Goal: Task Accomplishment & Management: Manage account settings

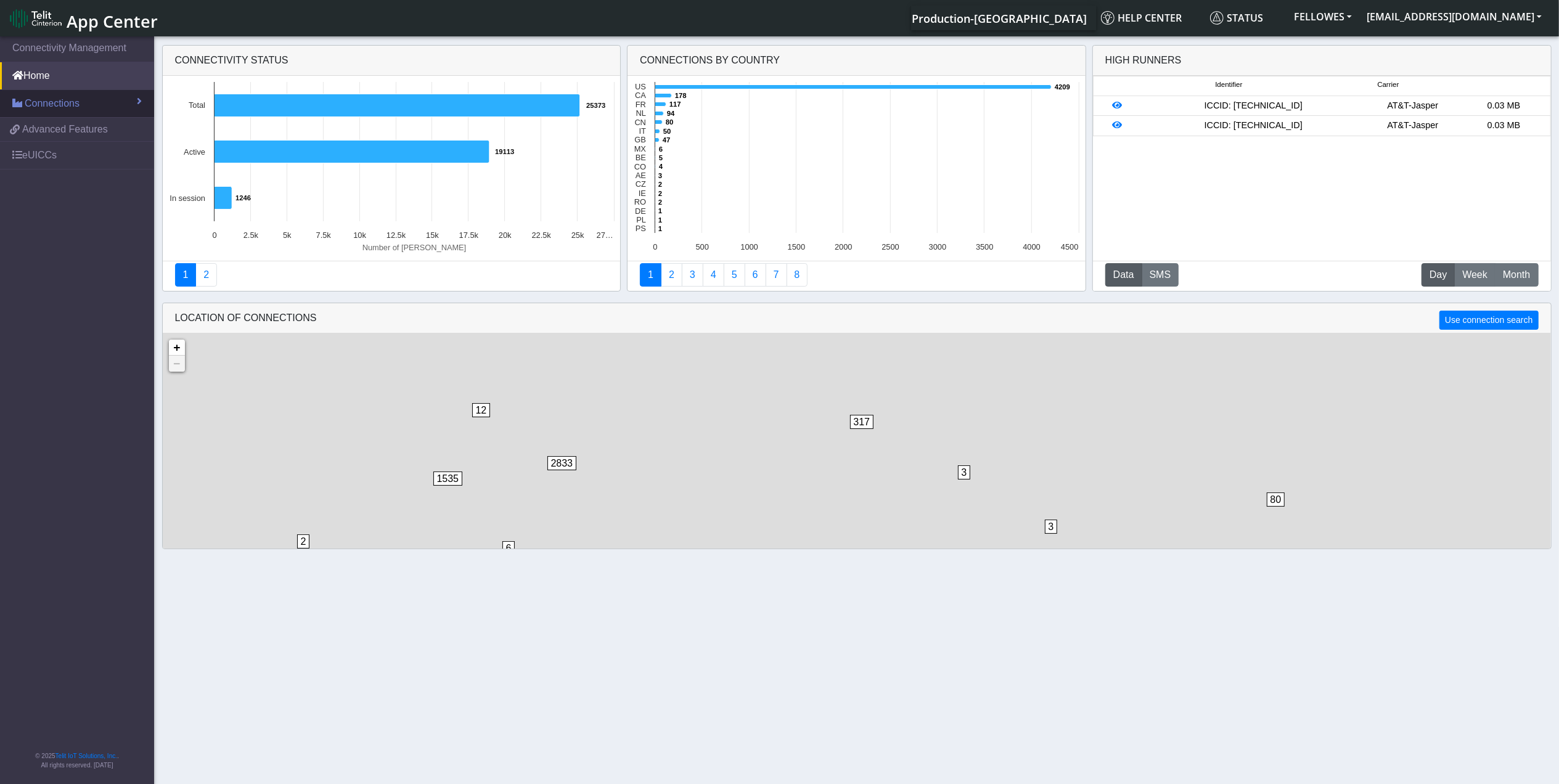
click at [79, 106] on link "Connections" at bounding box center [77, 104] width 154 height 27
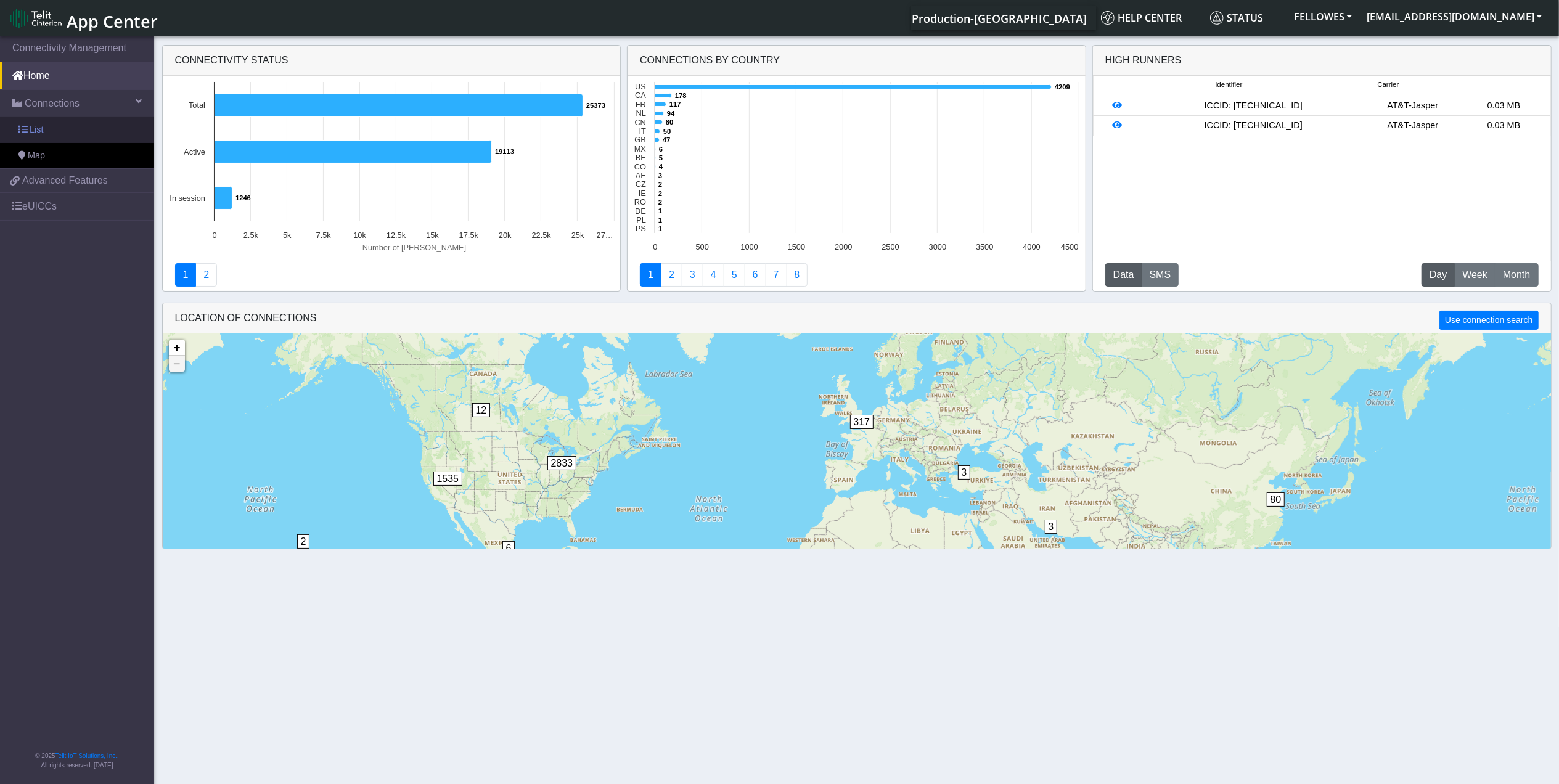
click at [100, 128] on link "List" at bounding box center [77, 130] width 154 height 26
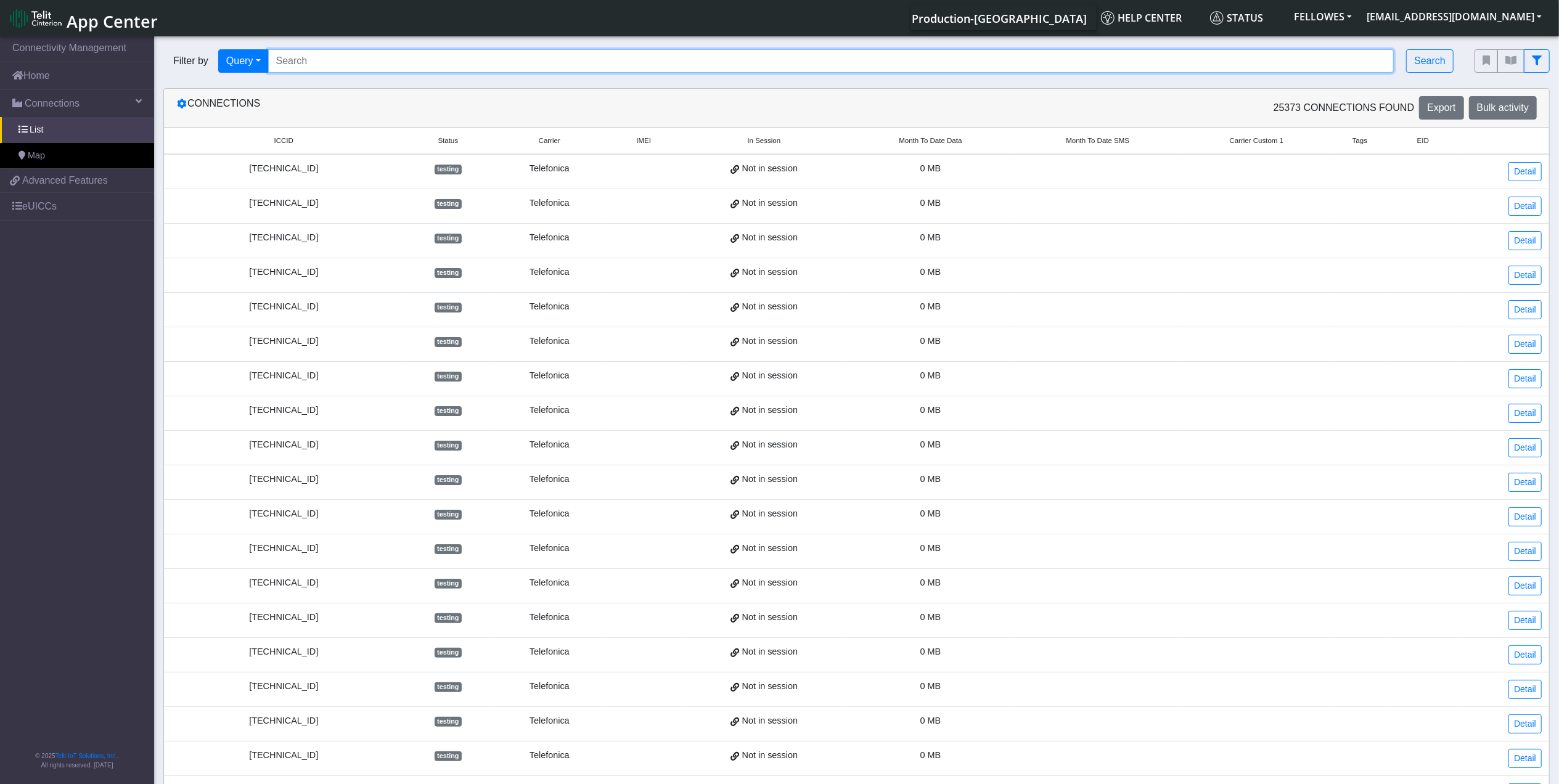
click at [340, 59] on input "Search..." at bounding box center [831, 61] width 1126 height 24
paste input "353141288040400"
type input "353141288040400"
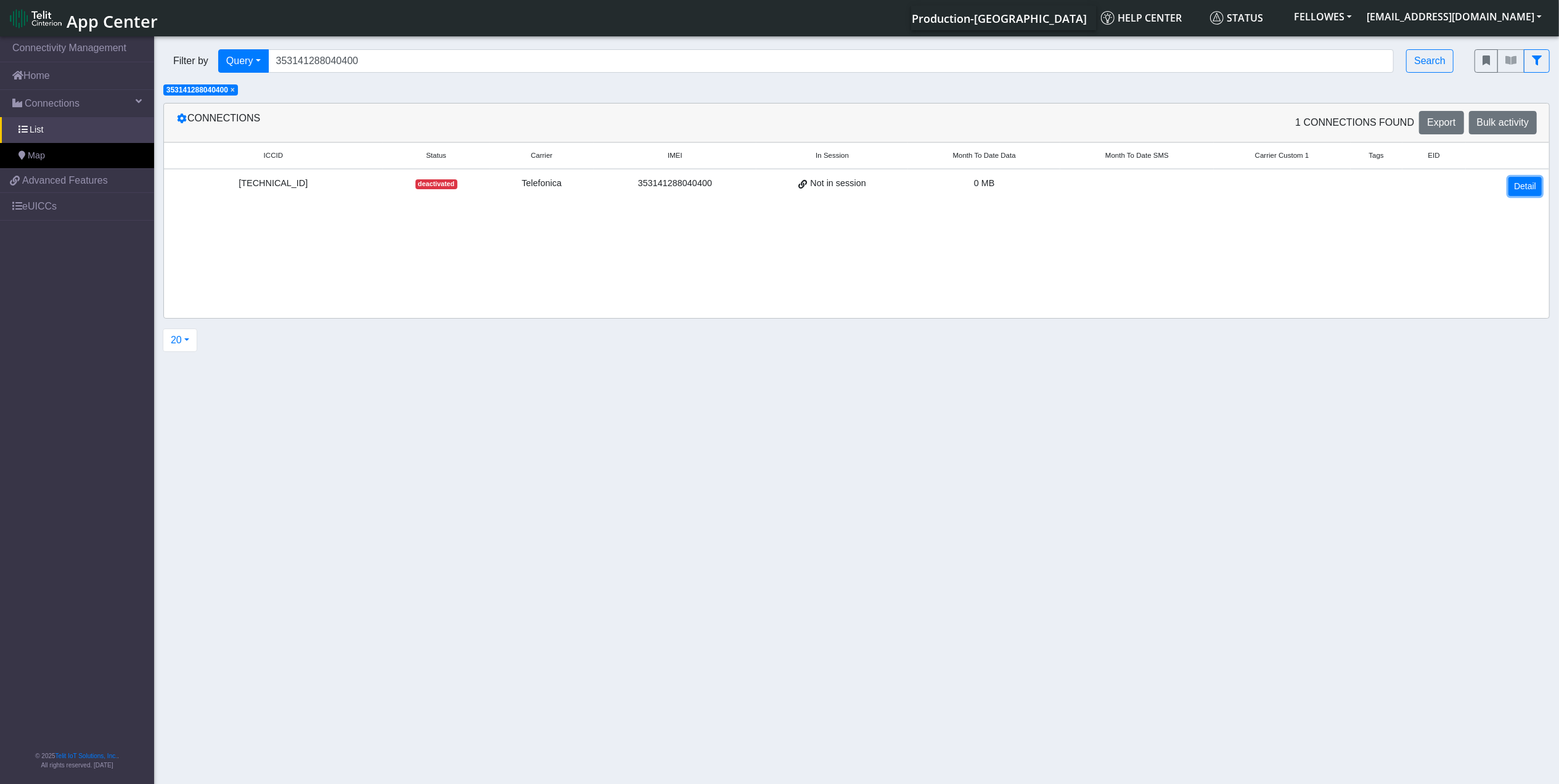
click at [1521, 193] on link "Detail" at bounding box center [1525, 187] width 33 height 19
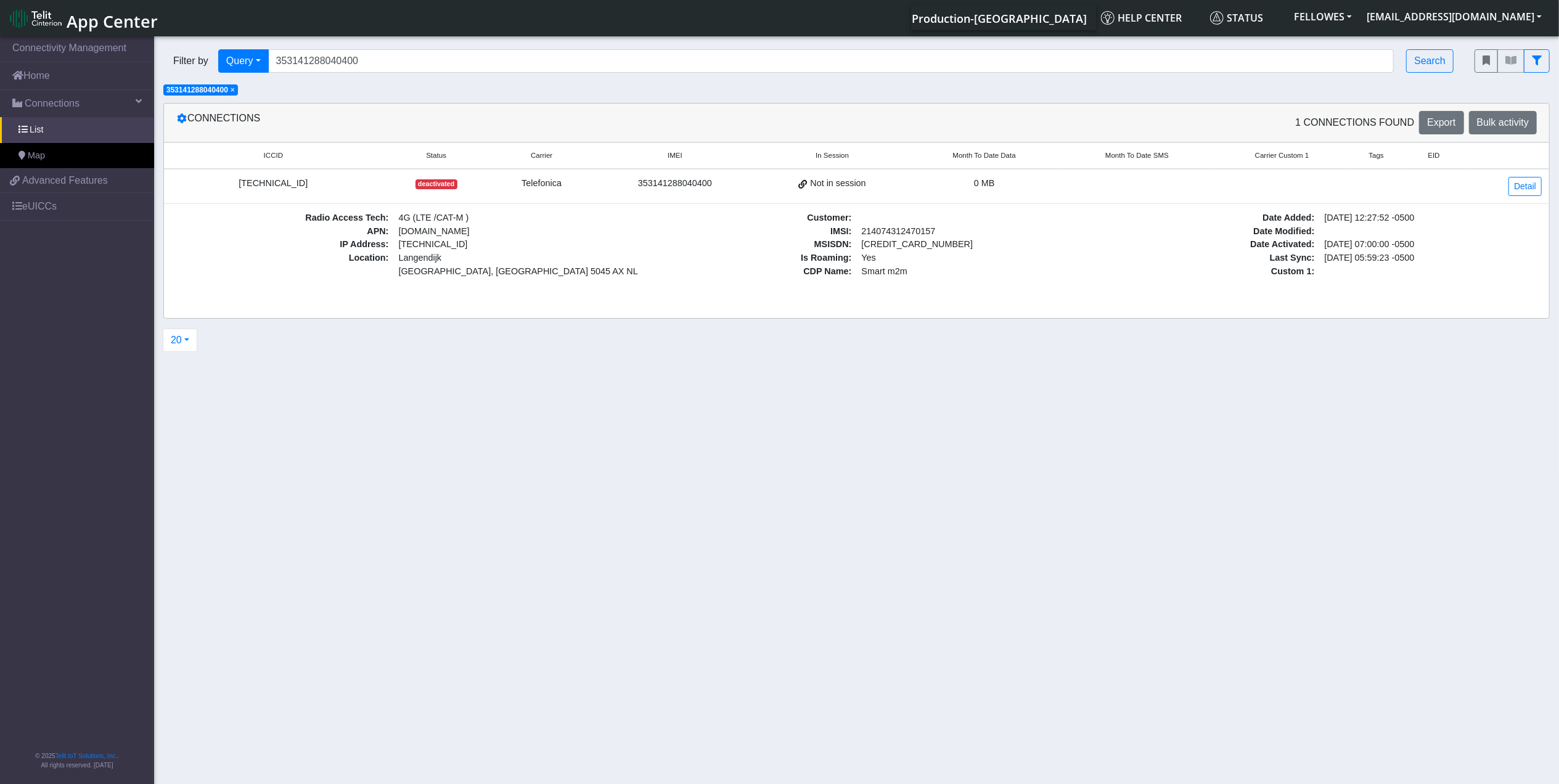
click at [266, 178] on div "[TECHNICAL_ID]" at bounding box center [273, 184] width 204 height 13
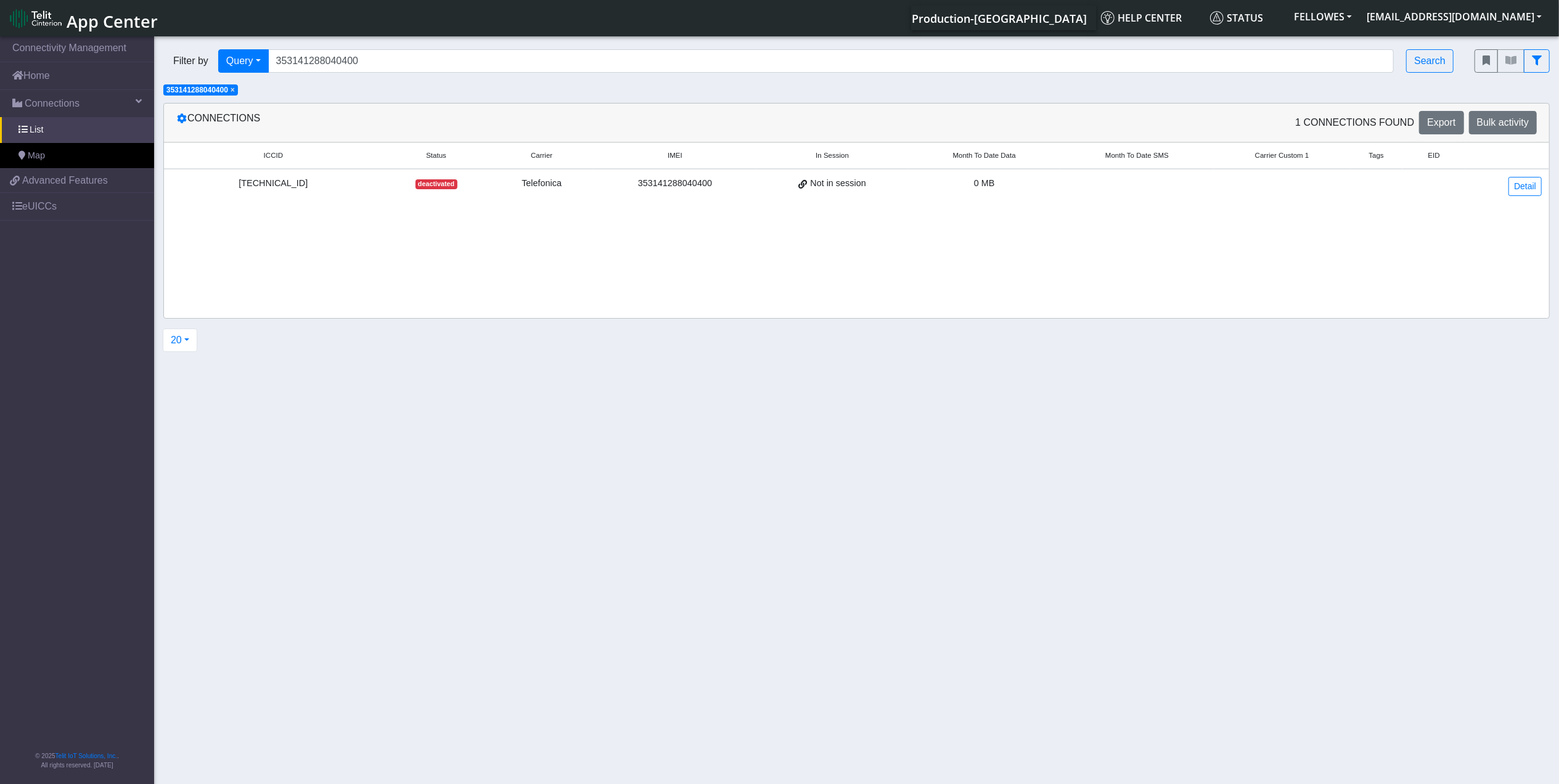
click at [266, 178] on div "[TECHNICAL_ID]" at bounding box center [273, 184] width 204 height 13
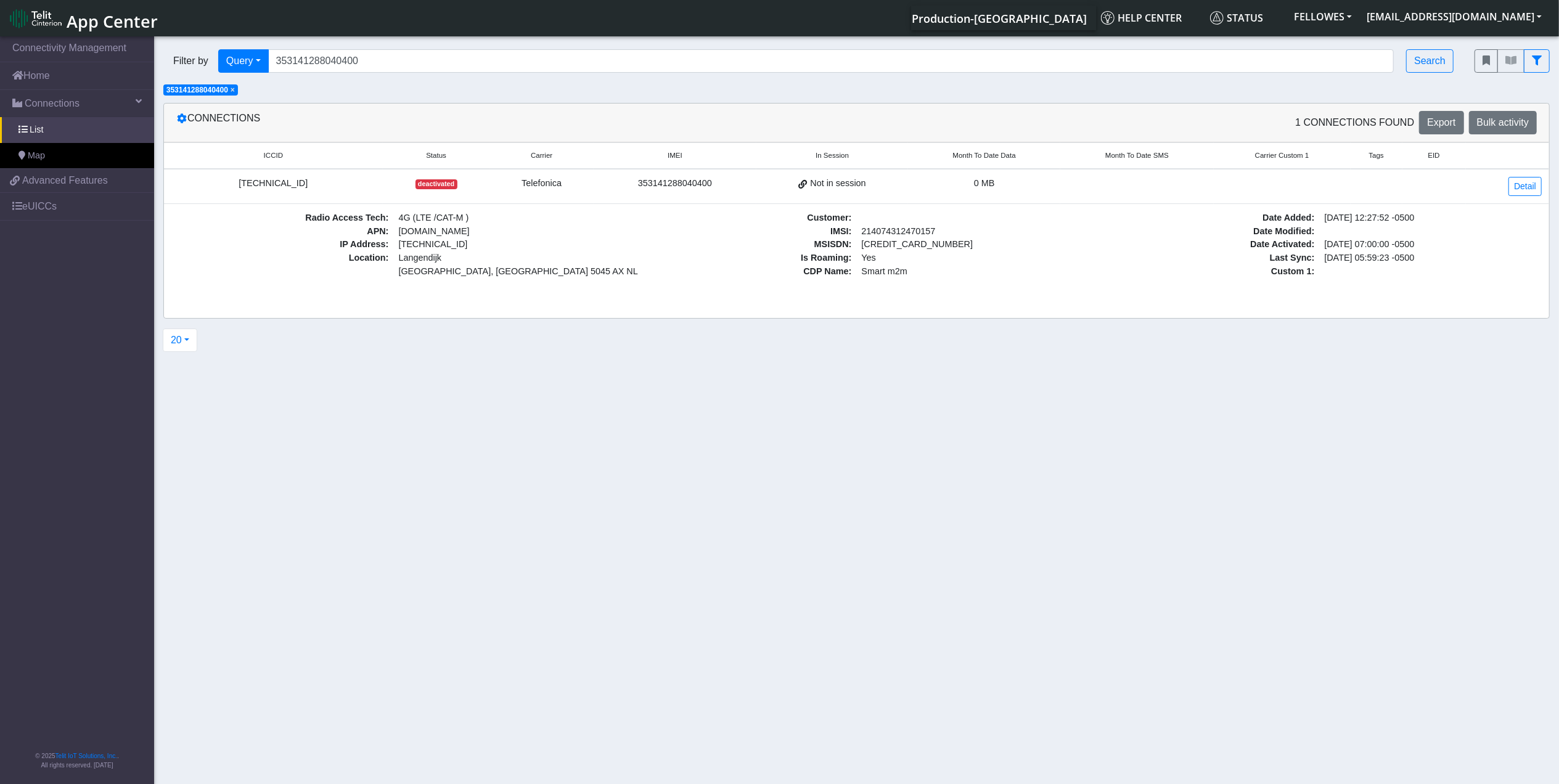
copy div "[TECHNICAL_ID]"
click at [53, 181] on span "Advanced Features" at bounding box center [65, 181] width 86 height 15
click at [69, 92] on link "Connections" at bounding box center [77, 104] width 154 height 27
click at [74, 72] on link "Home" at bounding box center [77, 75] width 154 height 27
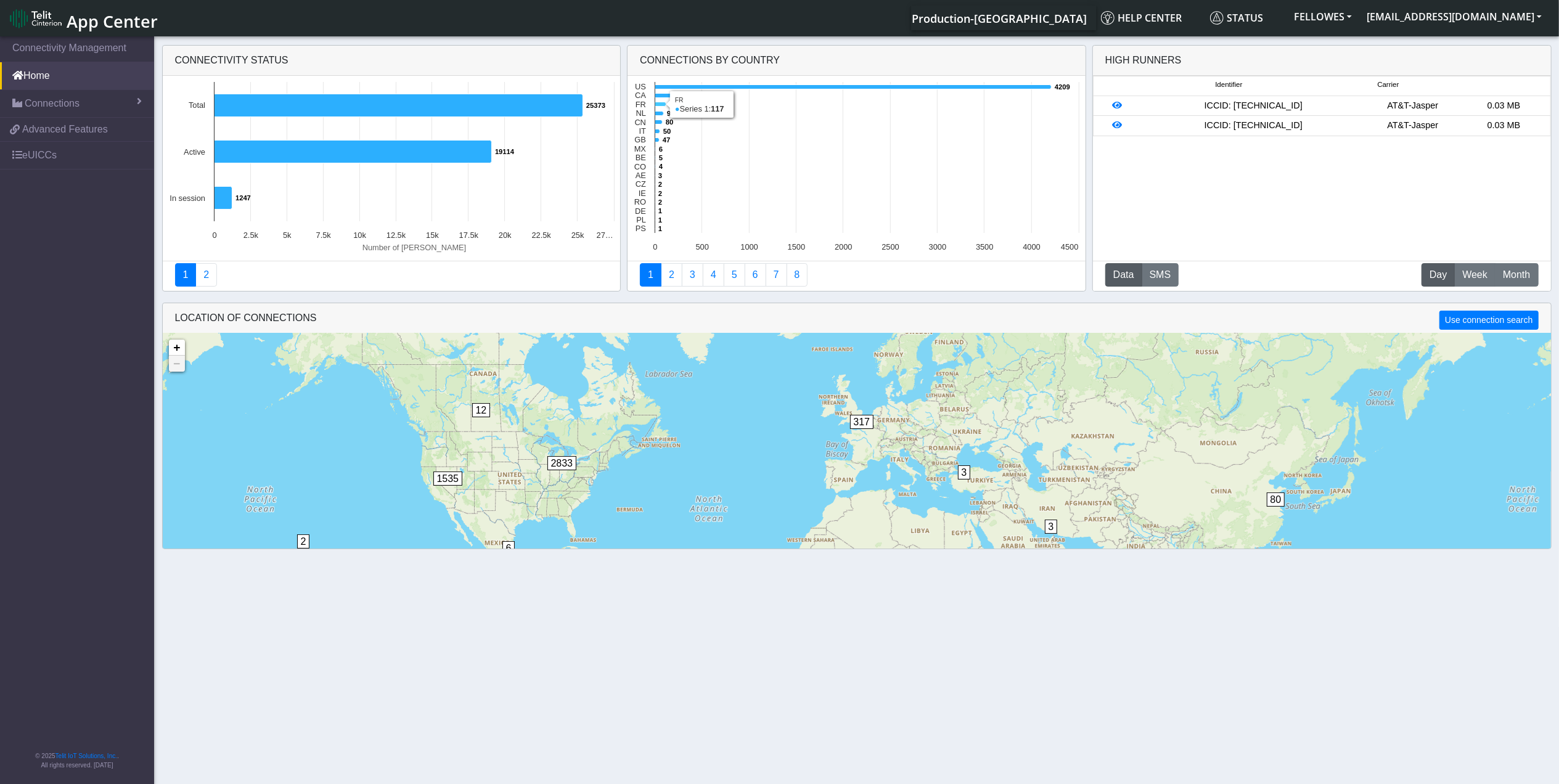
click at [661, 106] on icon at bounding box center [661, 104] width 11 height 4
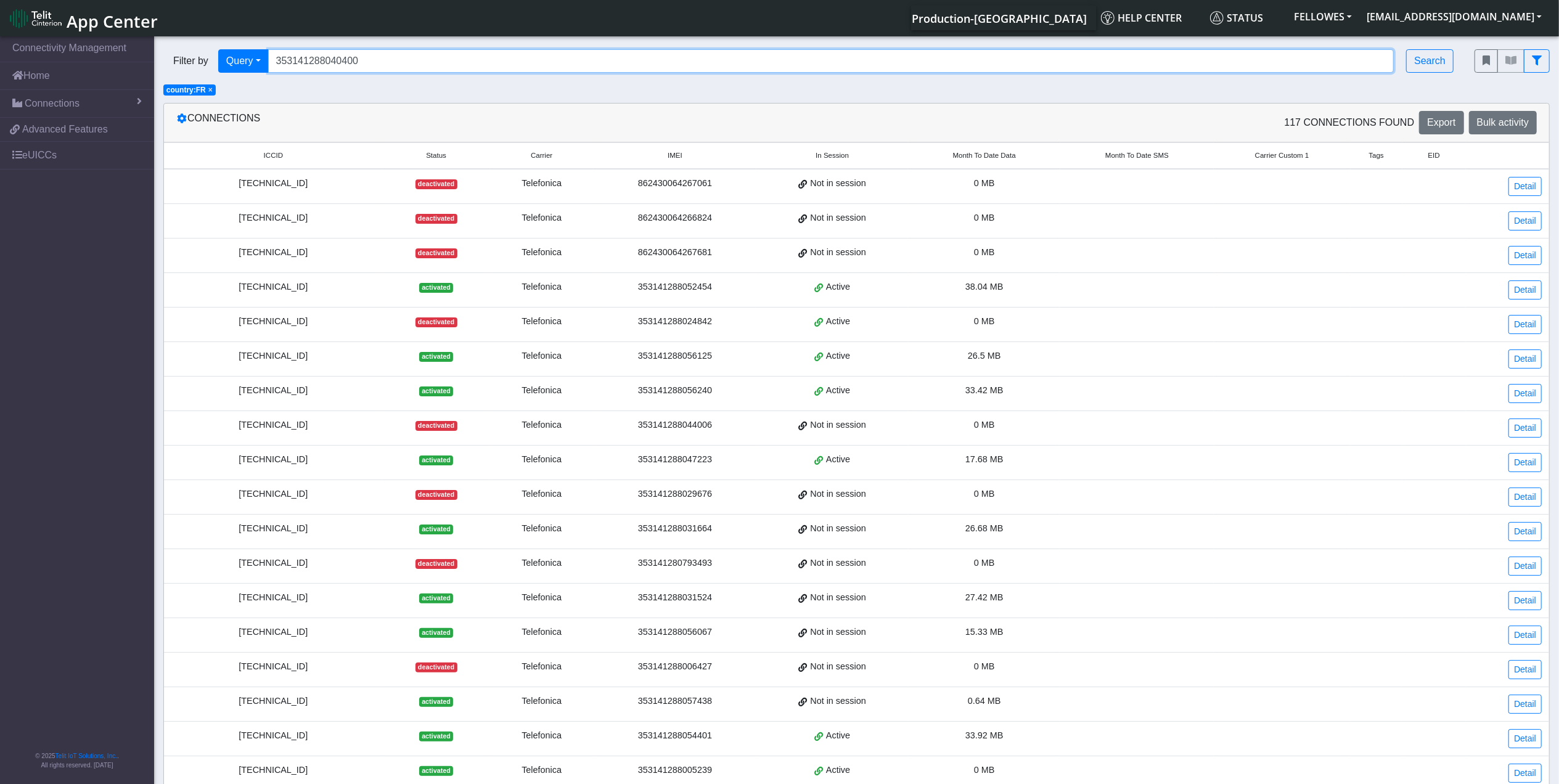
click at [811, 67] on input "353141288040400" at bounding box center [831, 61] width 1126 height 24
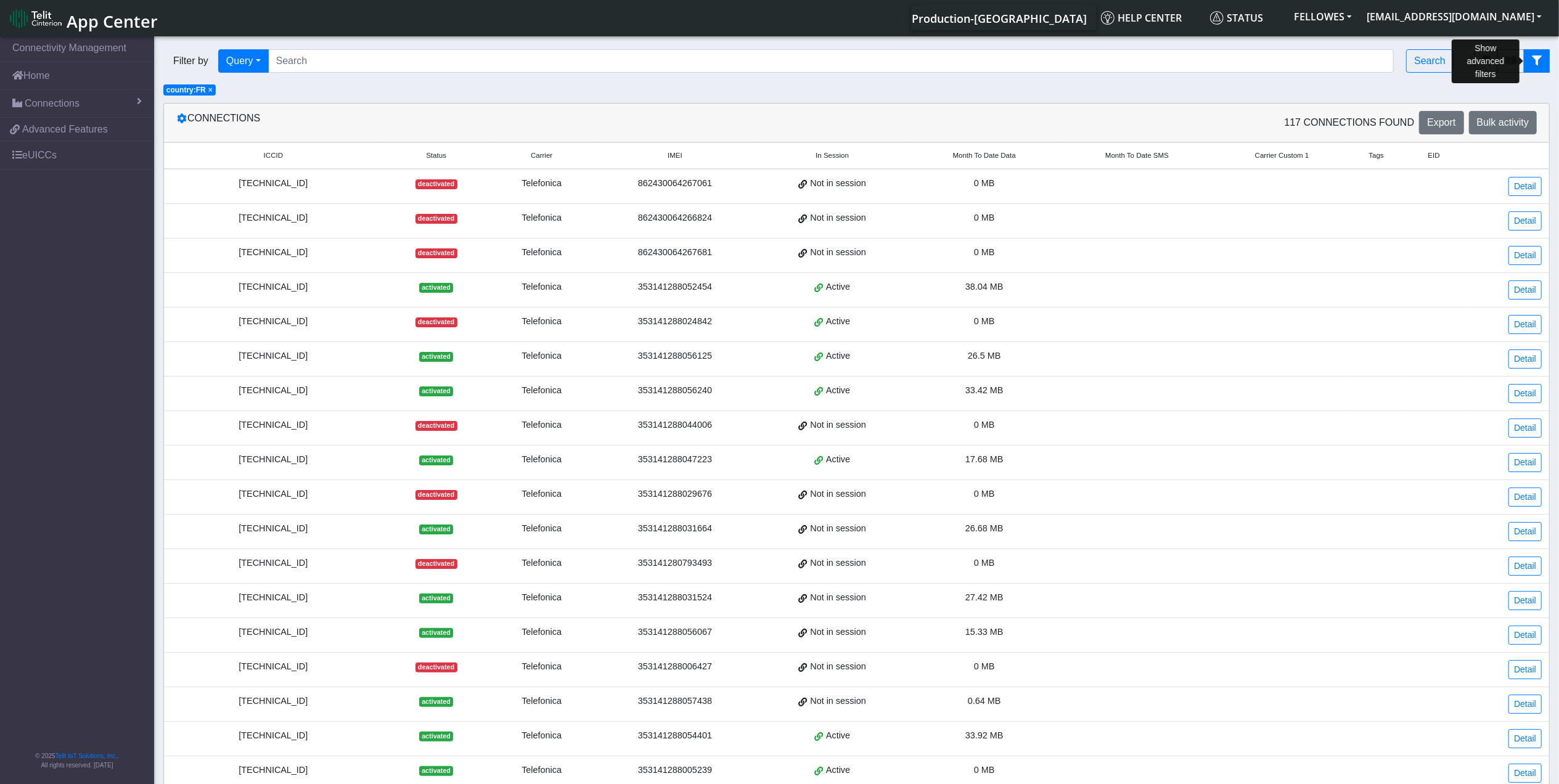
click at [1539, 55] on icon "fitlers menu" at bounding box center [1537, 60] width 10 height 10
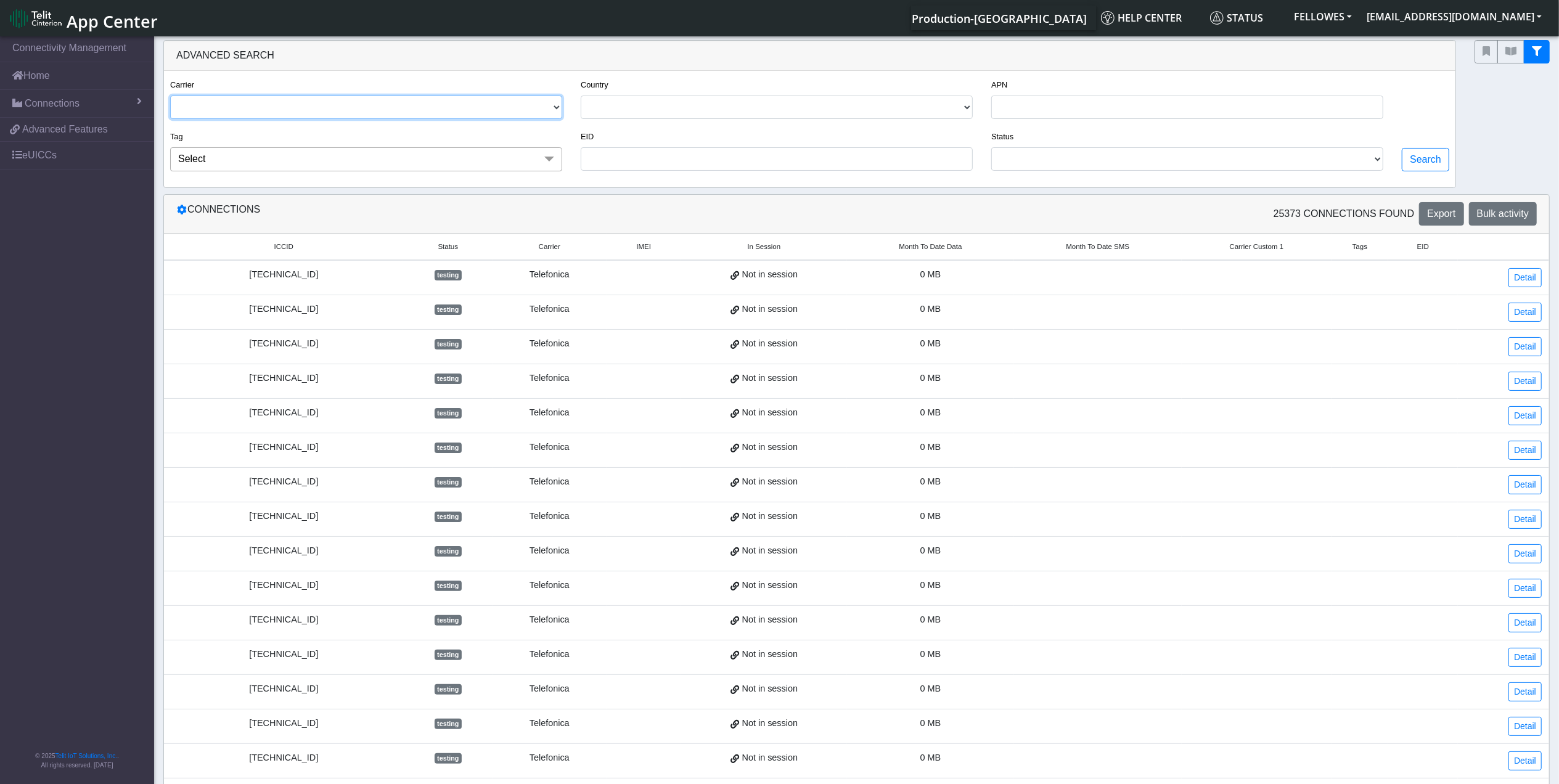
click at [517, 107] on select "TELIT AT&T-JASPER TELEFONICA" at bounding box center [367, 107] width 392 height 24
select select "telefonica"
click at [170, 96] on select "TELIT AT&T-JASPER TELEFONICA" at bounding box center [367, 107] width 392 height 24
click at [600, 113] on select "[GEOGRAPHIC_DATA] [GEOGRAPHIC_DATA] [GEOGRAPHIC_DATA] [GEOGRAPHIC_DATA] [GEOGRA…" at bounding box center [777, 107] width 392 height 24
select select "fr"
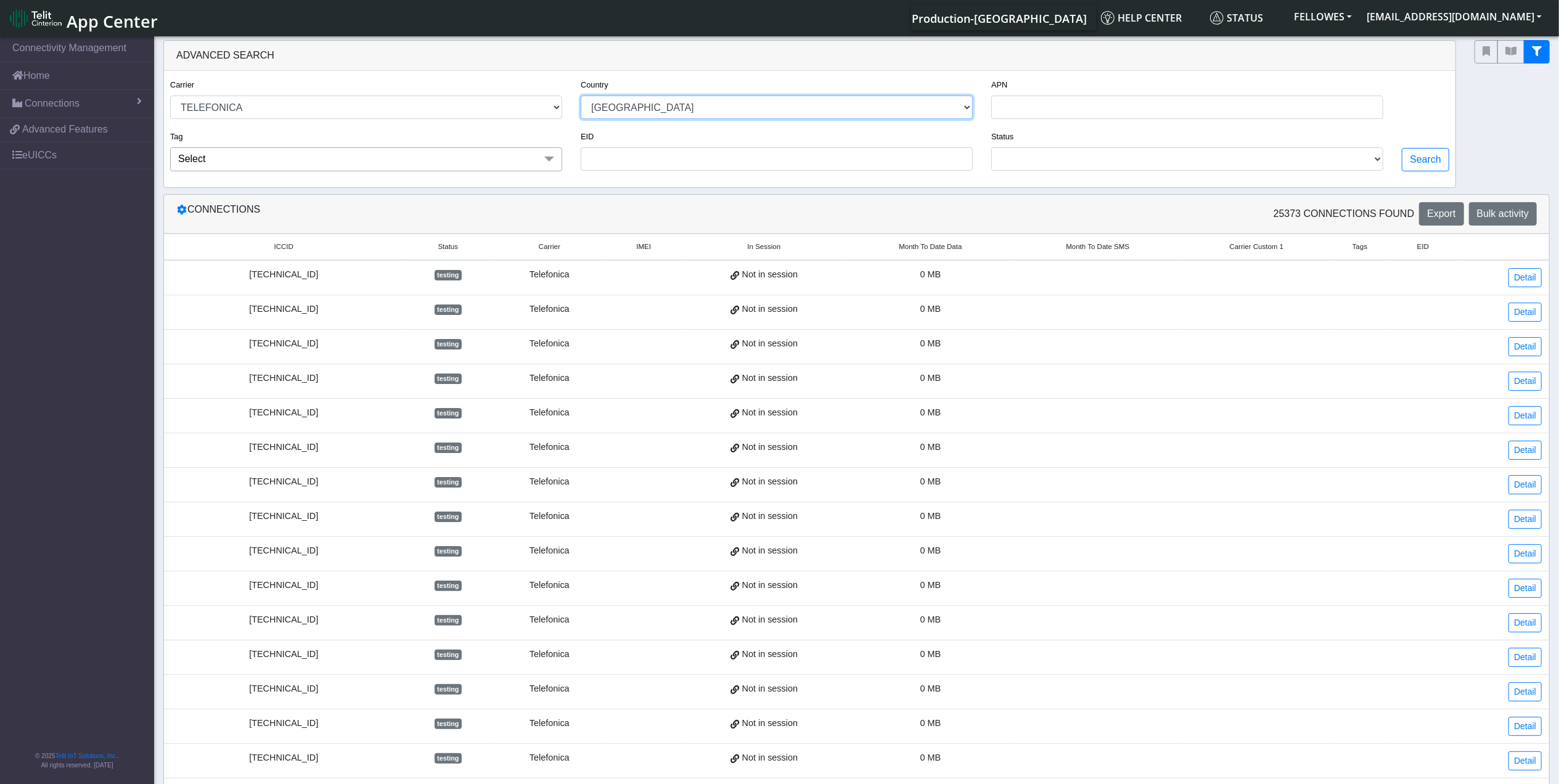
click at [581, 96] on select "[GEOGRAPHIC_DATA] [GEOGRAPHIC_DATA] [GEOGRAPHIC_DATA] [GEOGRAPHIC_DATA] [GEOGRA…" at bounding box center [777, 107] width 392 height 24
click at [1356, 163] on select "ACTIVATED DEACTIVATED TESTING READY" at bounding box center [1187, 159] width 392 height 24
select select "activated"
click at [991, 149] on select "ACTIVATED DEACTIVATED TESTING READY" at bounding box center [1187, 159] width 392 height 24
click at [1418, 168] on button "Search" at bounding box center [1426, 160] width 47 height 24
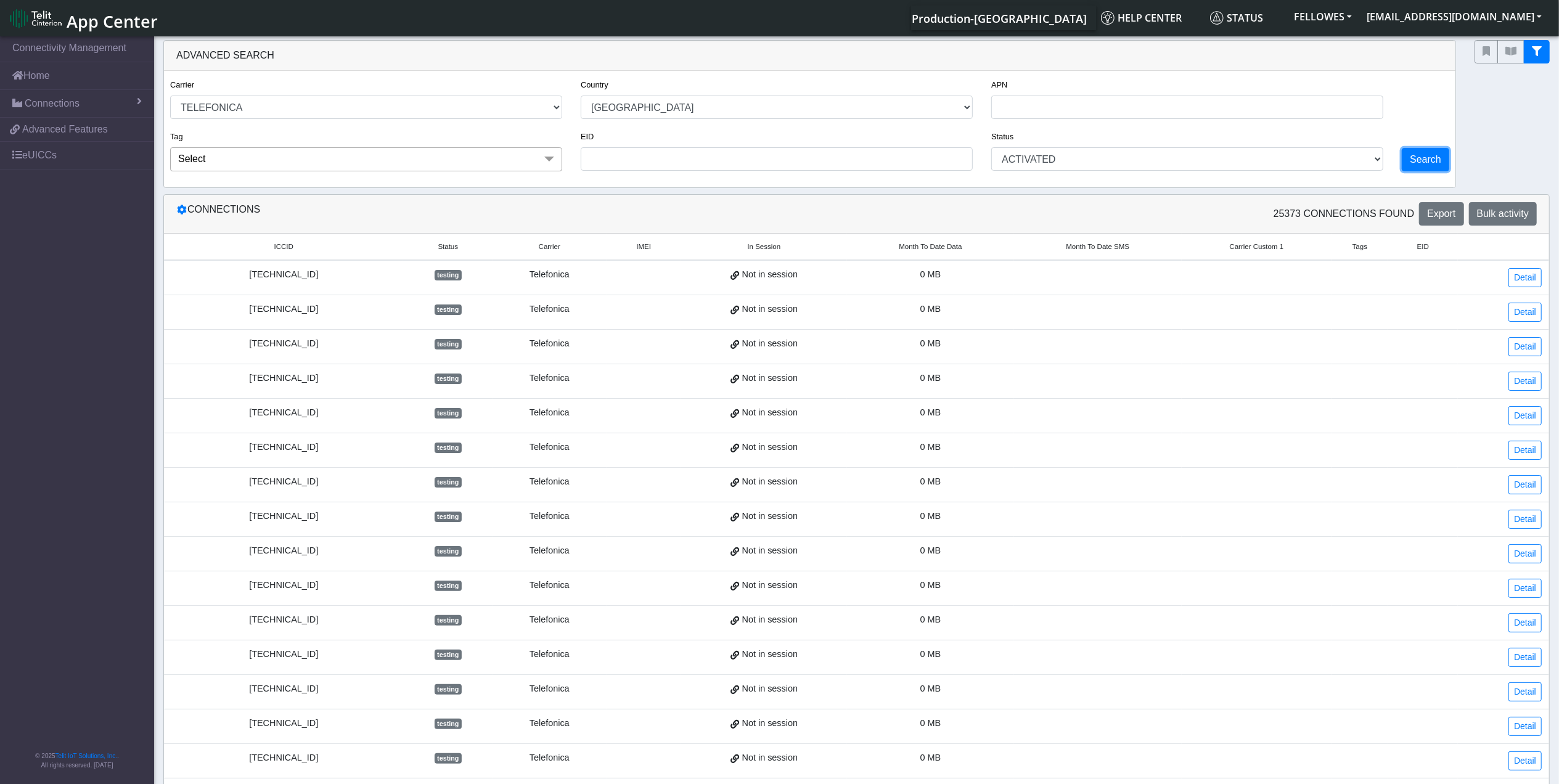
select select "telefonica"
select select "fr"
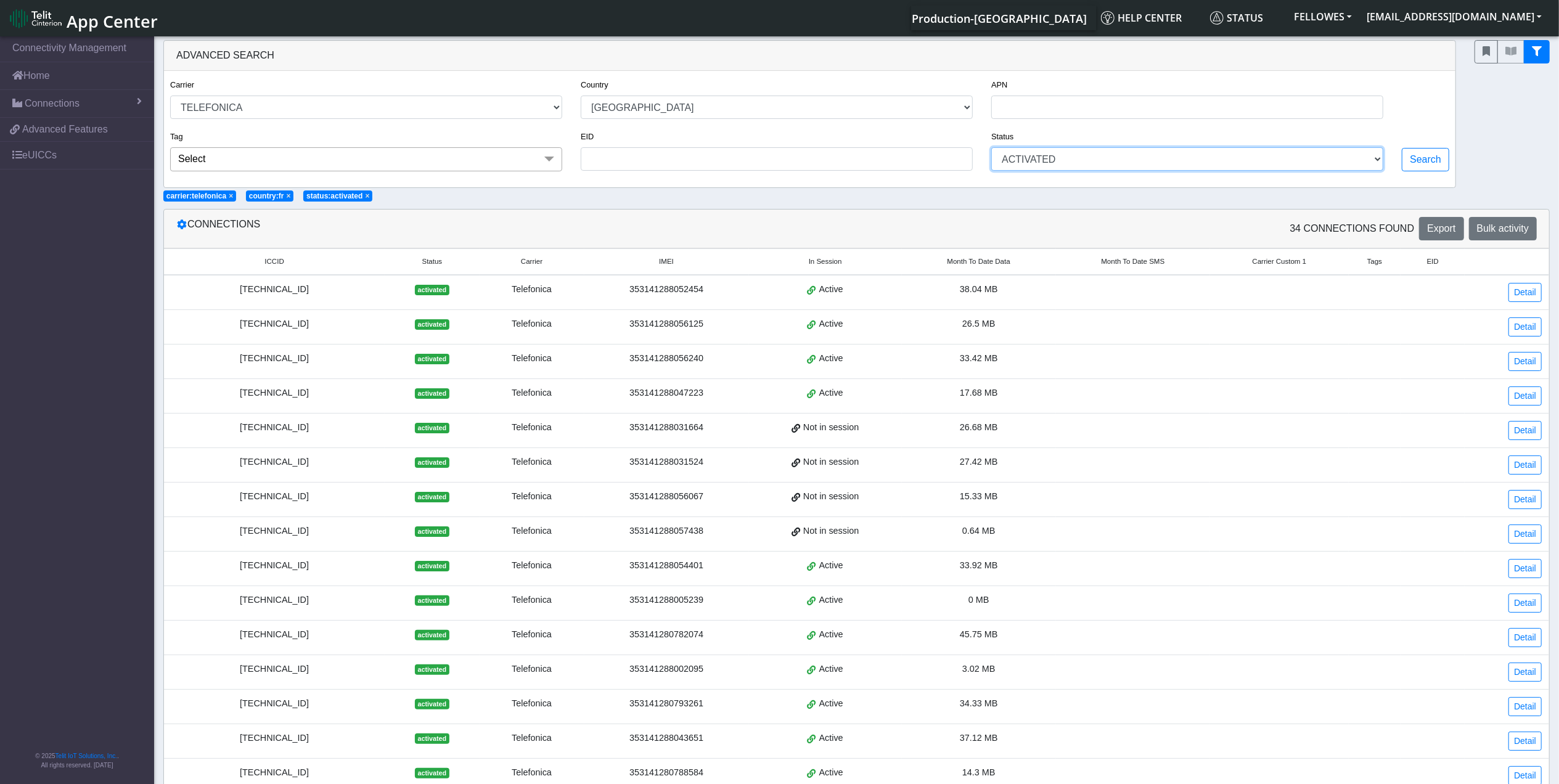
click at [1377, 169] on select "ACTIVATED DEACTIVATED TESTING READY" at bounding box center [1187, 159] width 392 height 24
select select "deactivated"
click at [991, 149] on select "ACTIVATED DEACTIVATED TESTING READY" at bounding box center [1187, 159] width 392 height 24
click at [1436, 159] on button "Search" at bounding box center [1426, 160] width 47 height 24
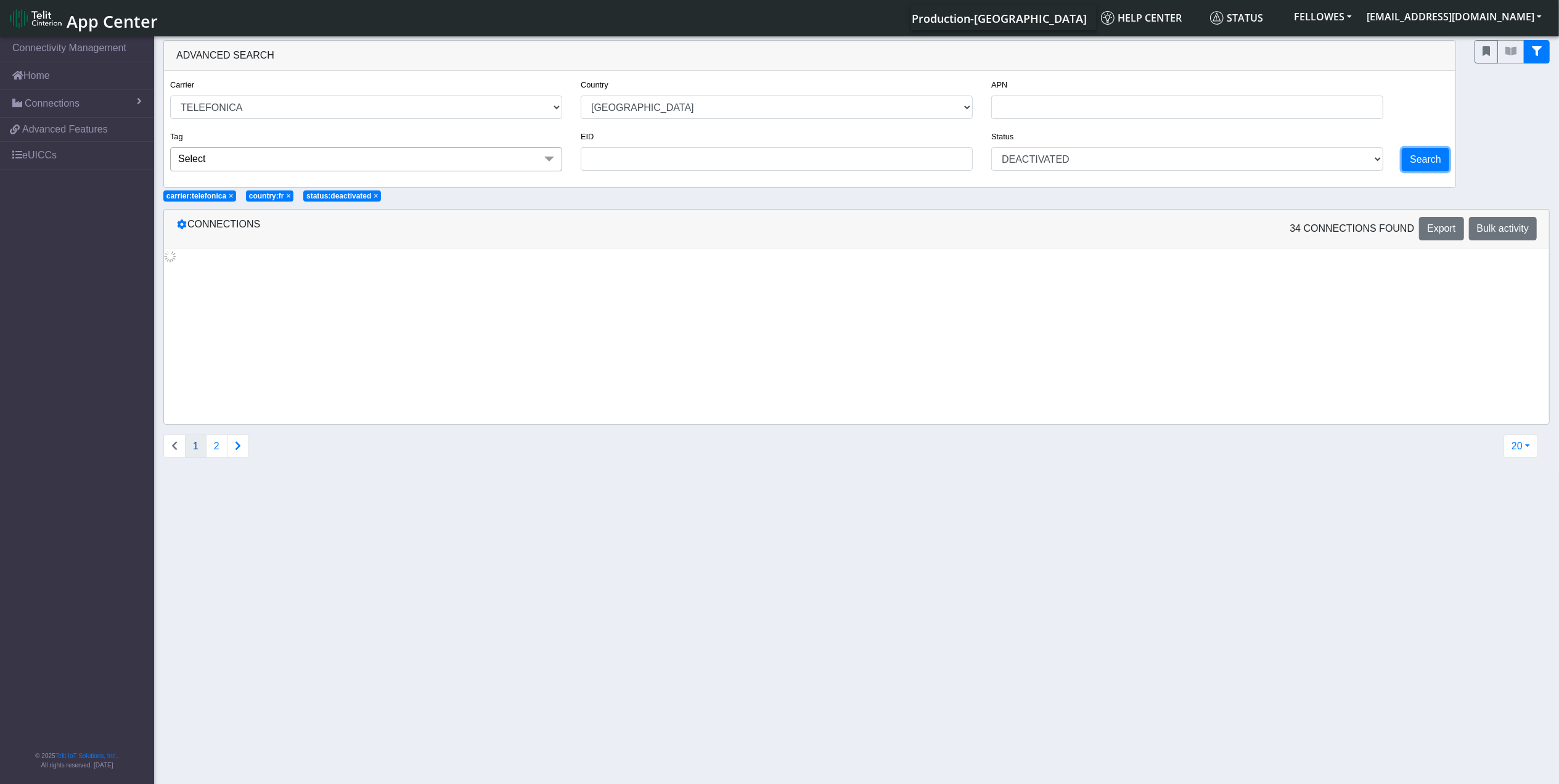
select select "telefonica"
select select "fr"
select select "deactivated"
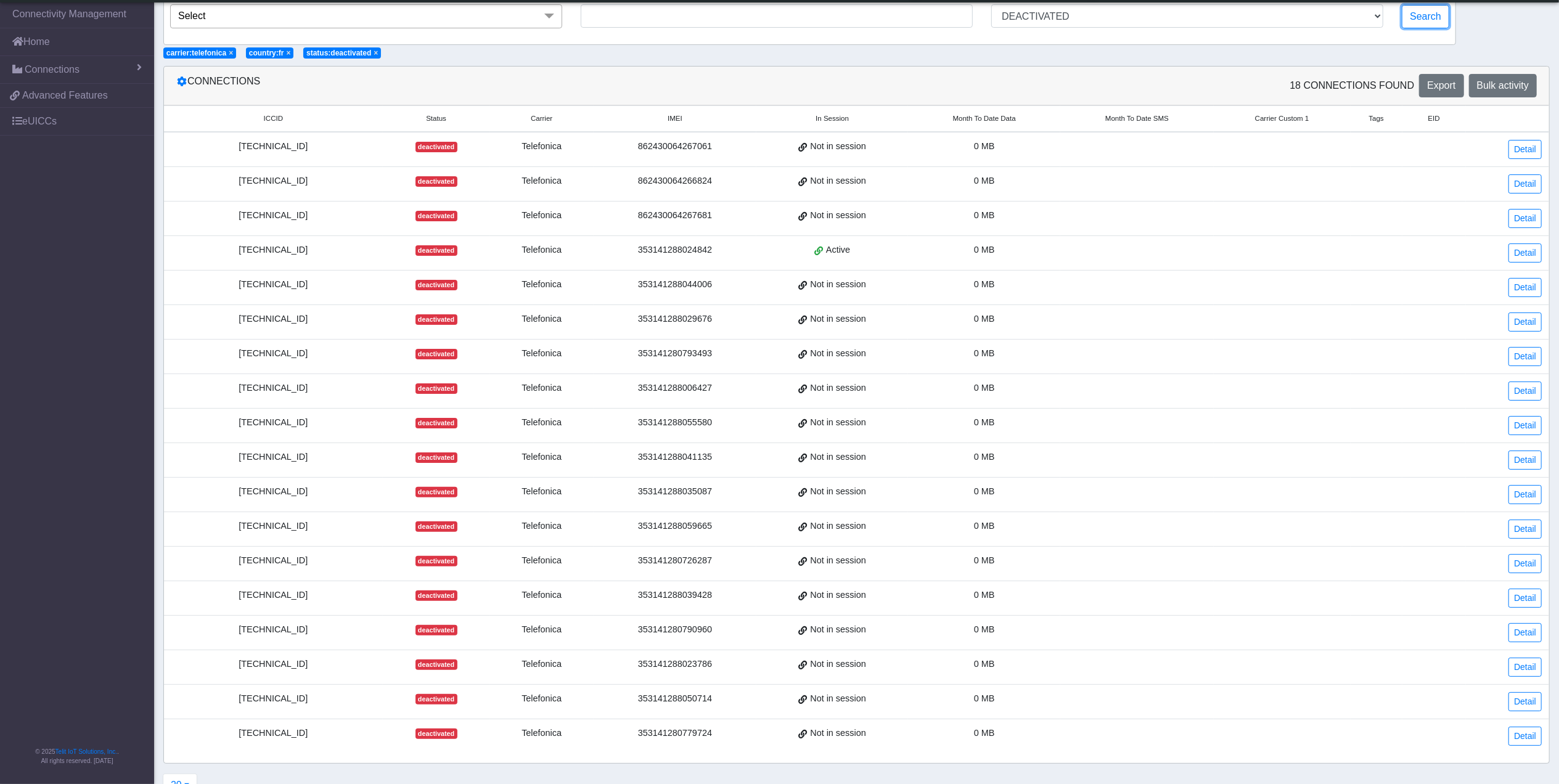
scroll to position [146, 0]
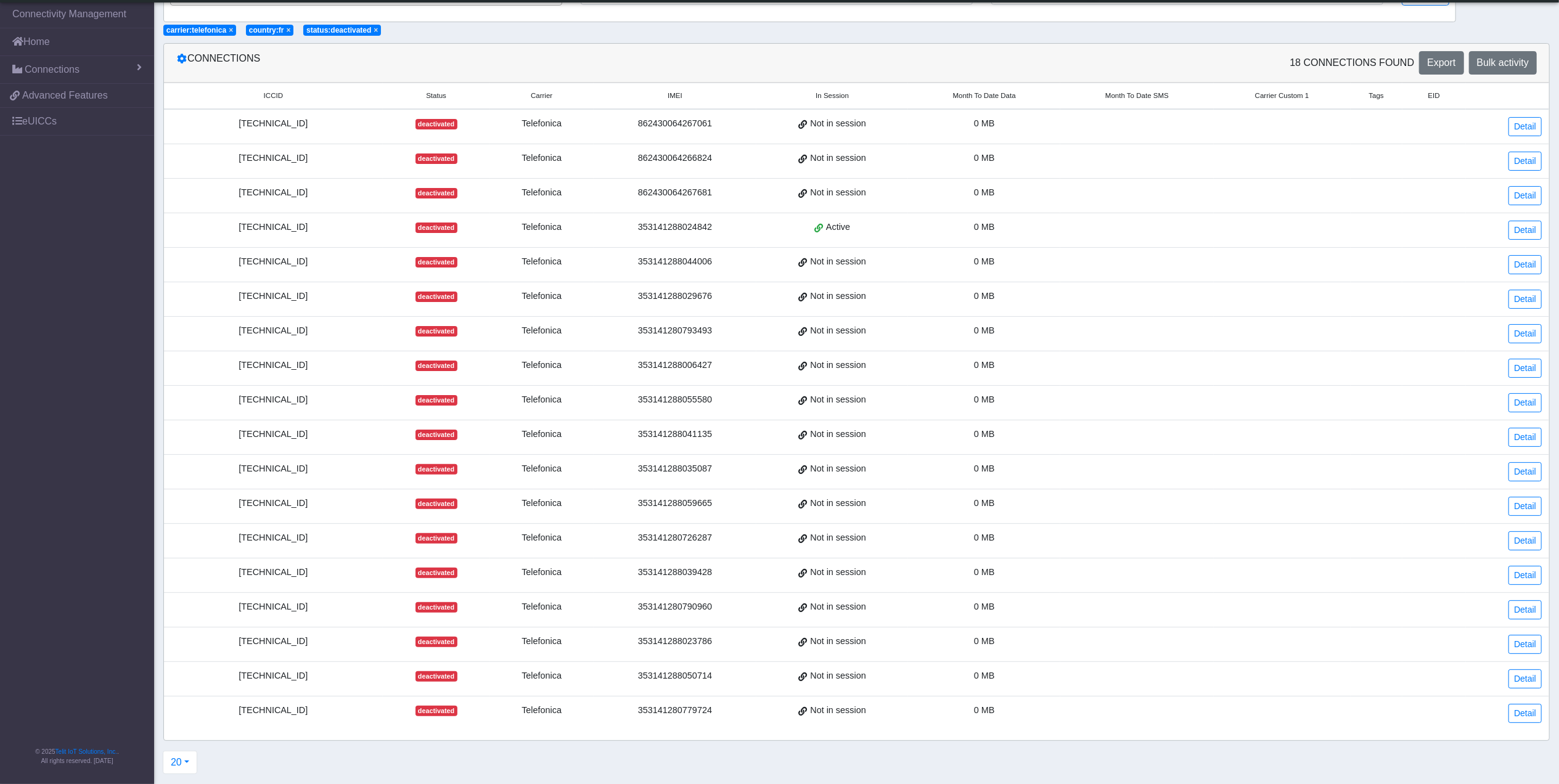
drag, startPoint x: 284, startPoint y: 644, endPoint x: 261, endPoint y: 131, distance: 513.5
click at [261, 131] on tbody "[TECHNICAL_ID] deactivated Telefonica 862430064267061 Not in session 0 MB Detai…" at bounding box center [856, 420] width 1385 height 621
click at [261, 131] on td "[TECHNICAL_ID]" at bounding box center [273, 127] width 219 height 35
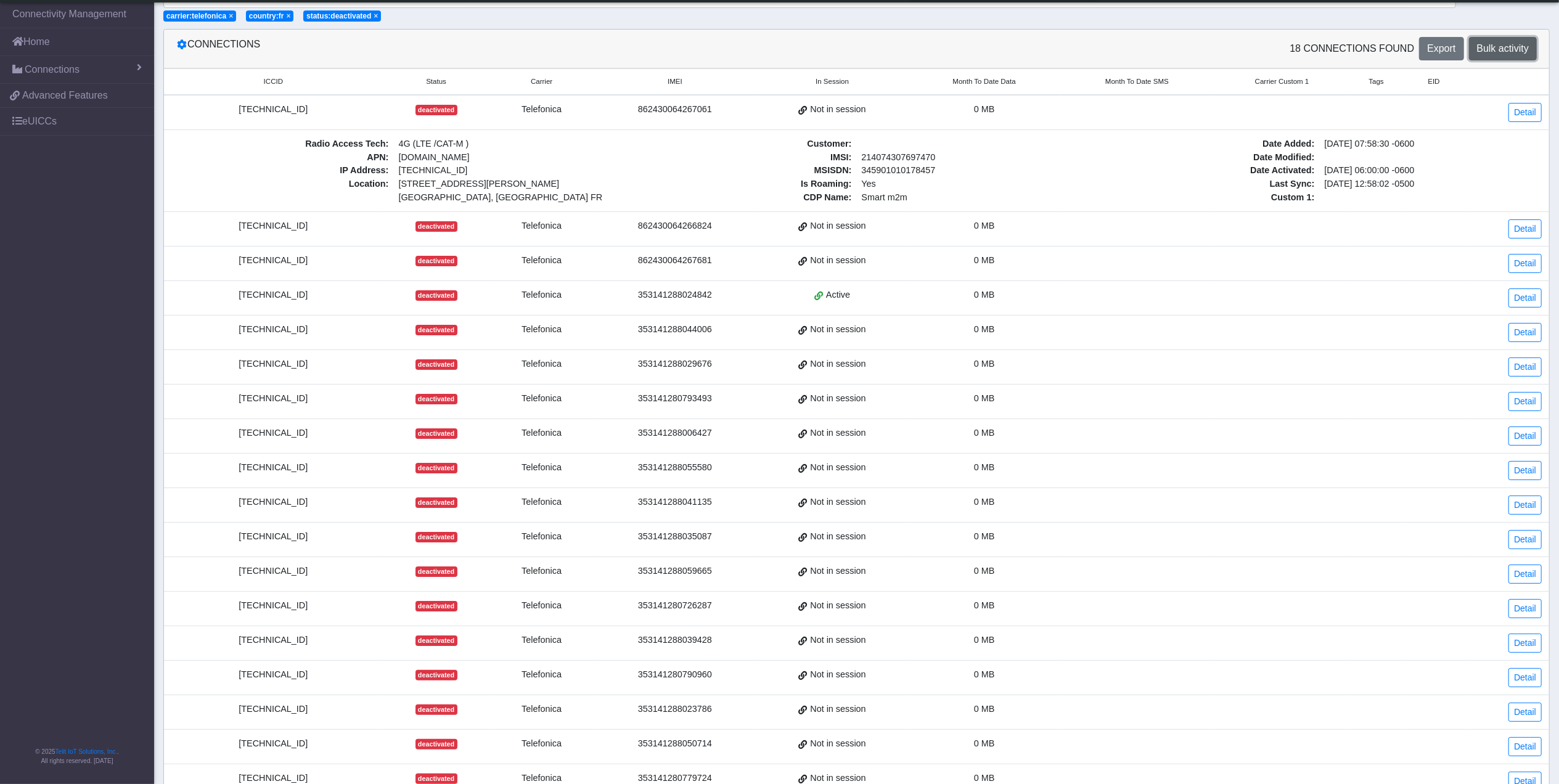
click at [1499, 46] on span "Bulk activity" at bounding box center [1502, 48] width 52 height 11
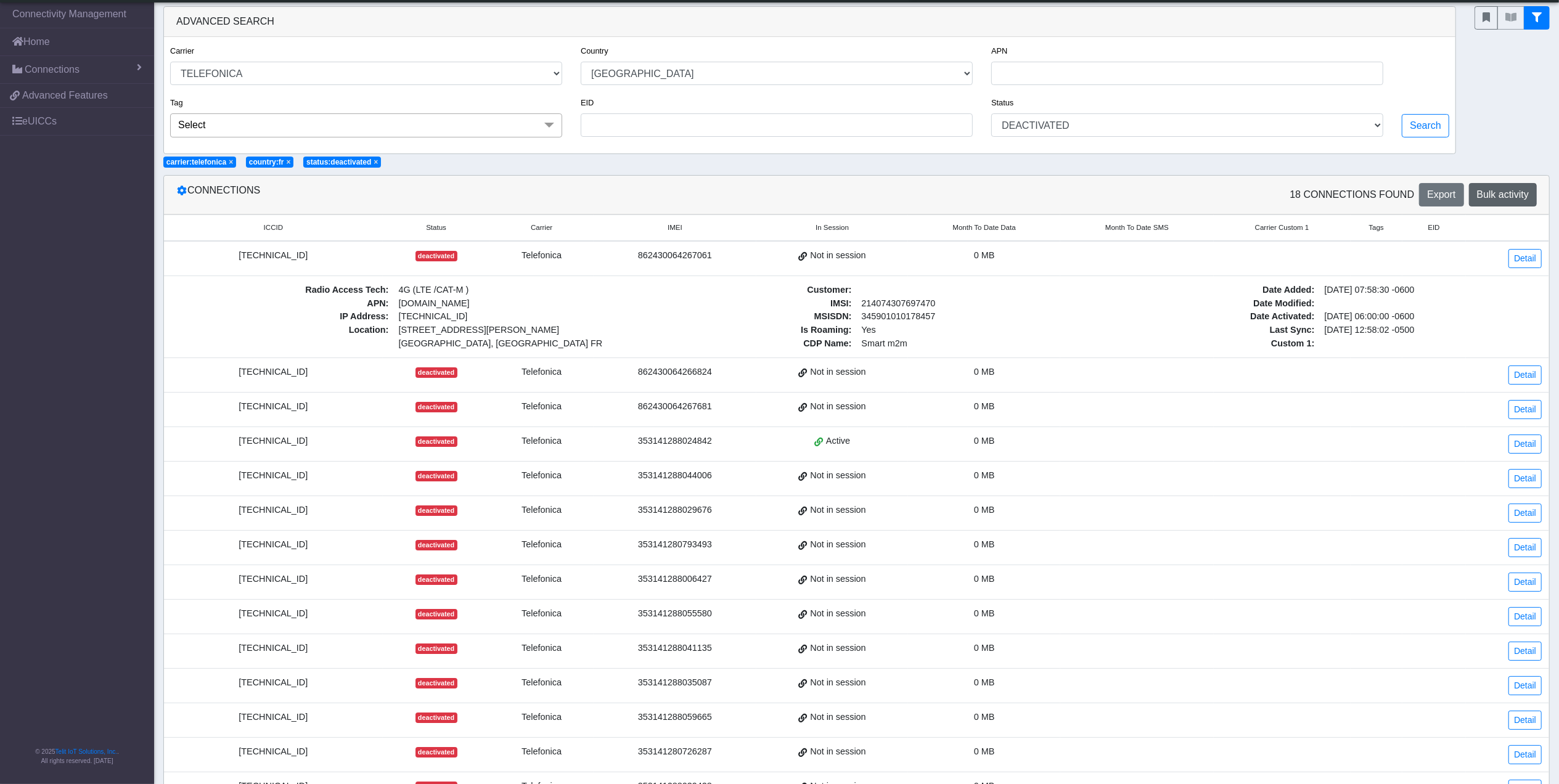
select select
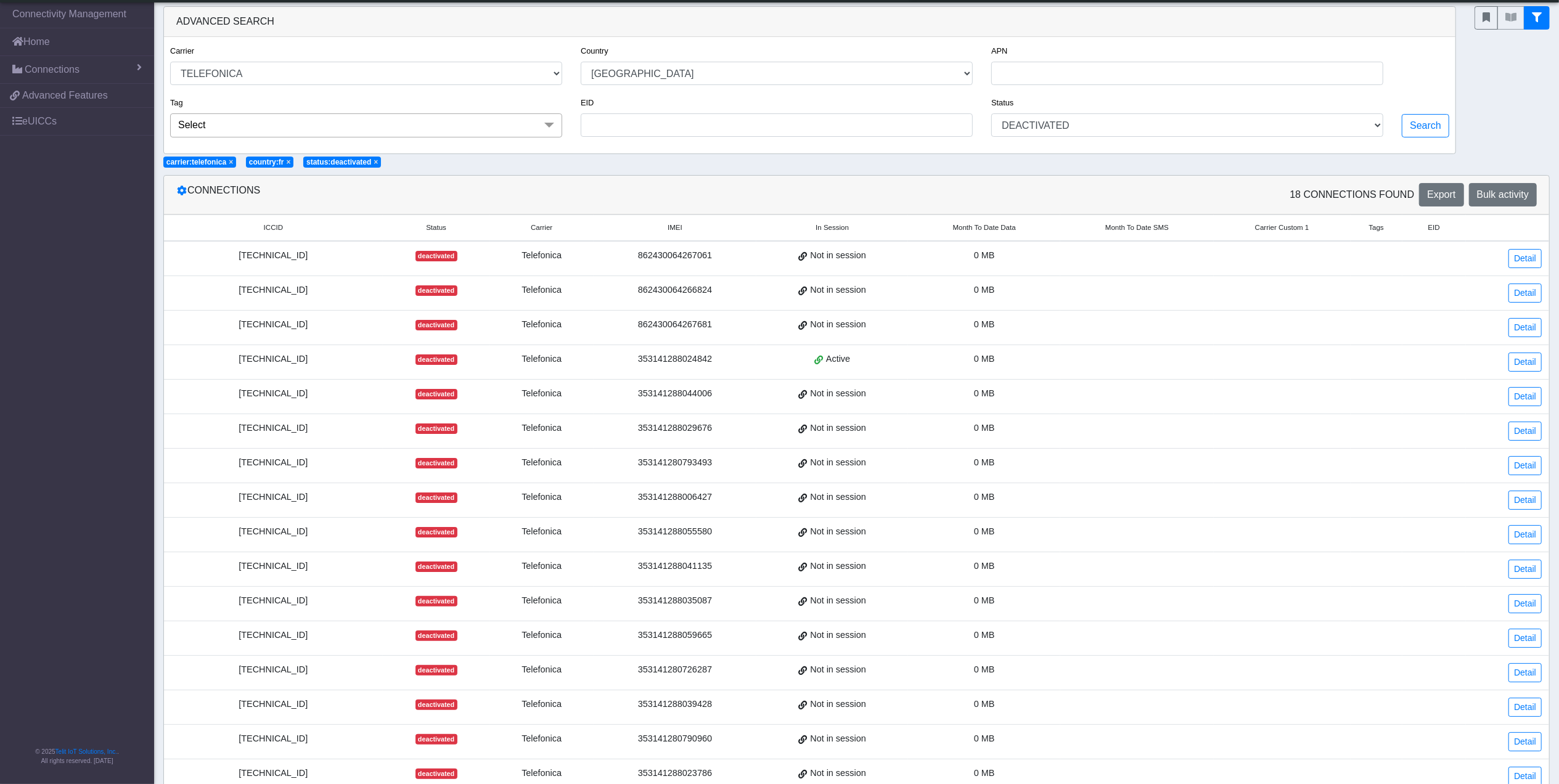
scroll to position [146, 0]
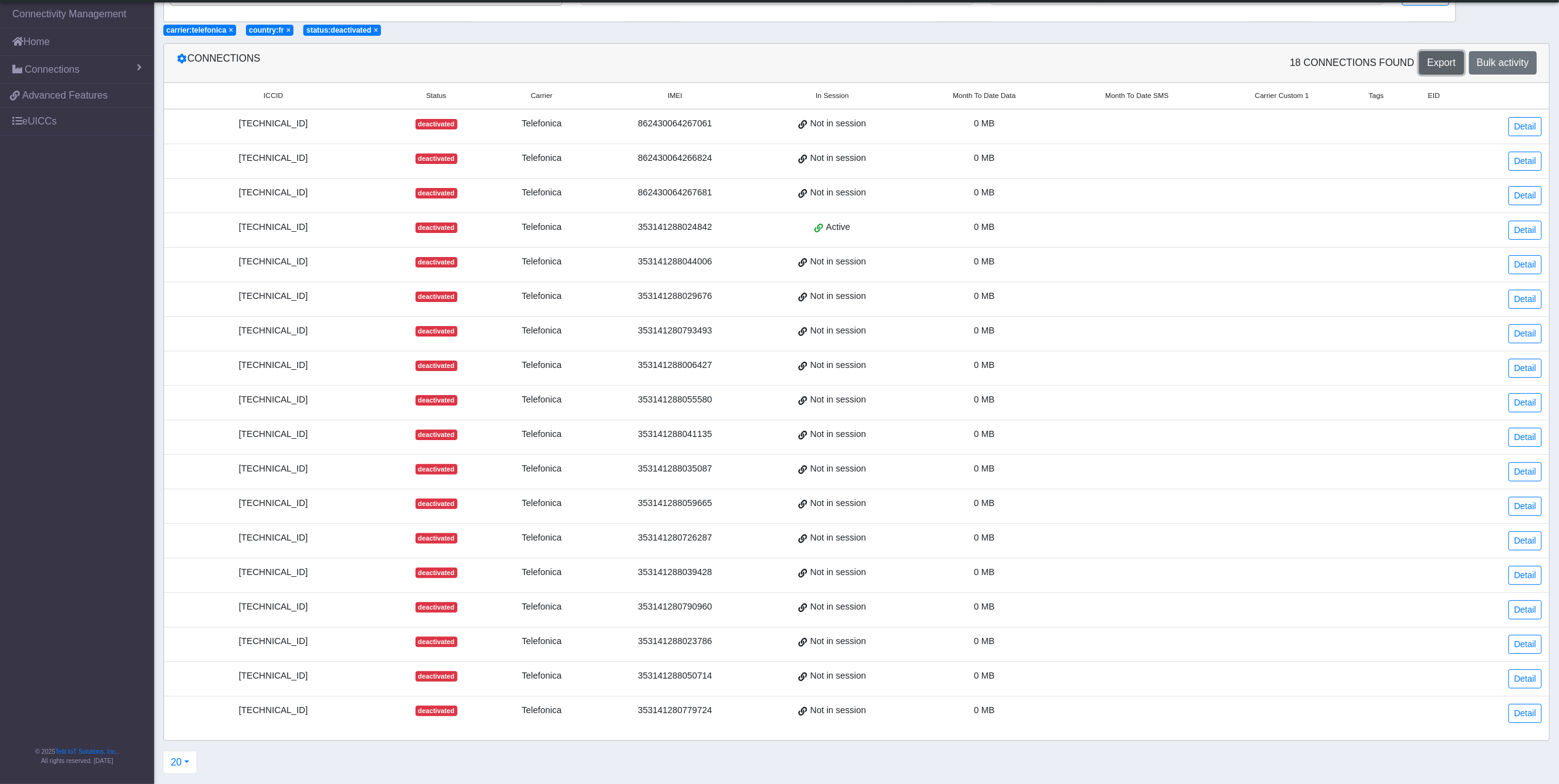
click at [1446, 57] on span "Export" at bounding box center [1441, 63] width 28 height 11
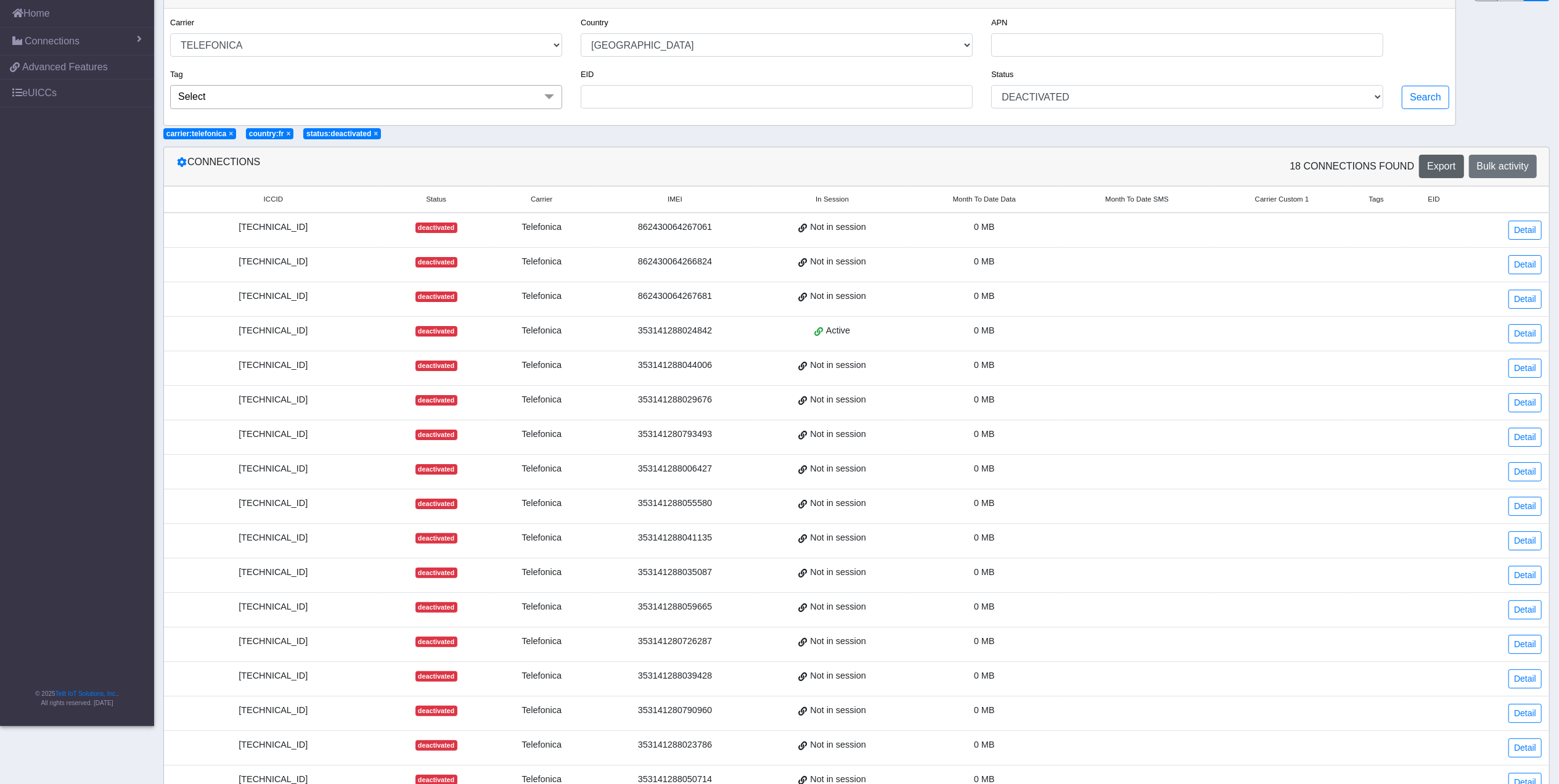
scroll to position [0, 0]
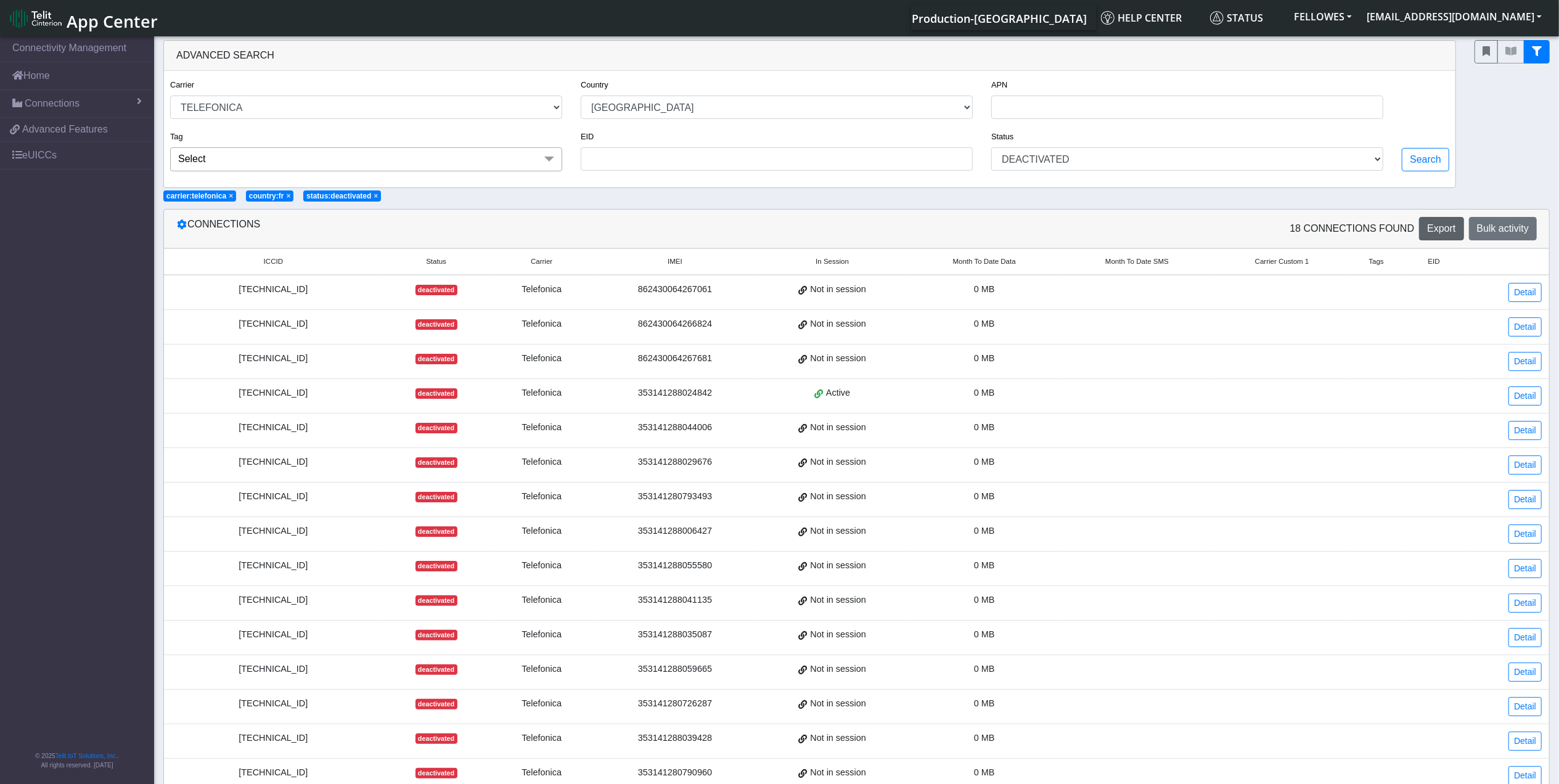
click at [1469, 163] on div at bounding box center [1512, 114] width 94 height 148
click at [1493, 232] on span "Bulk activity" at bounding box center [1502, 228] width 52 height 11
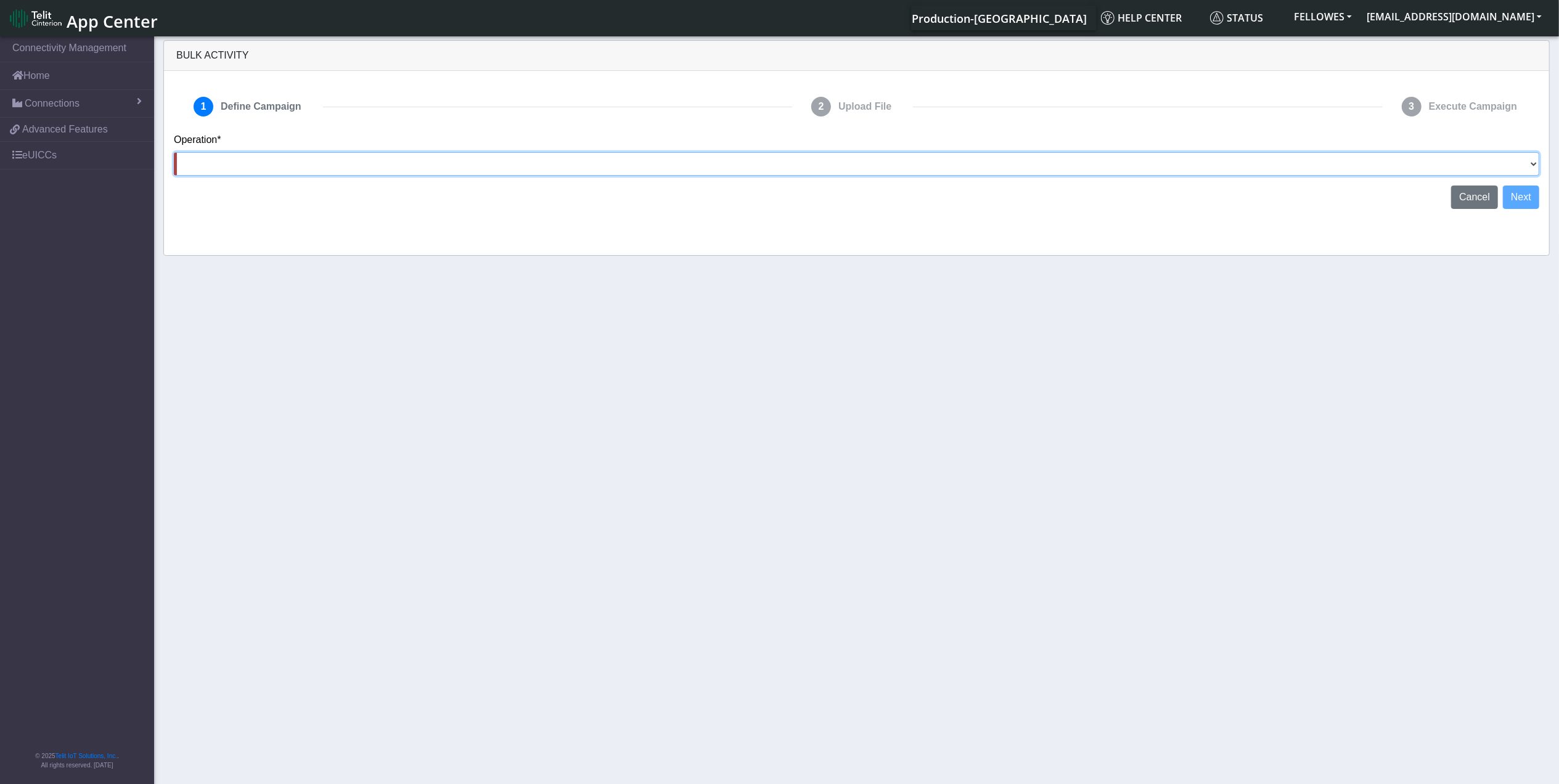
click at [1521, 162] on select "Activate [PERSON_NAME] Deactivate [PERSON_NAME] Add Tags Remove Tags Advanced" at bounding box center [856, 164] width 1366 height 24
select select "Activate [PERSON_NAME]"
click at [174, 152] on select "Activate [PERSON_NAME] Deactivate [PERSON_NAME] Add Tags Remove Tags Advanced" at bounding box center [856, 164] width 1366 height 24
click at [1521, 195] on button "Next" at bounding box center [1521, 197] width 36 height 24
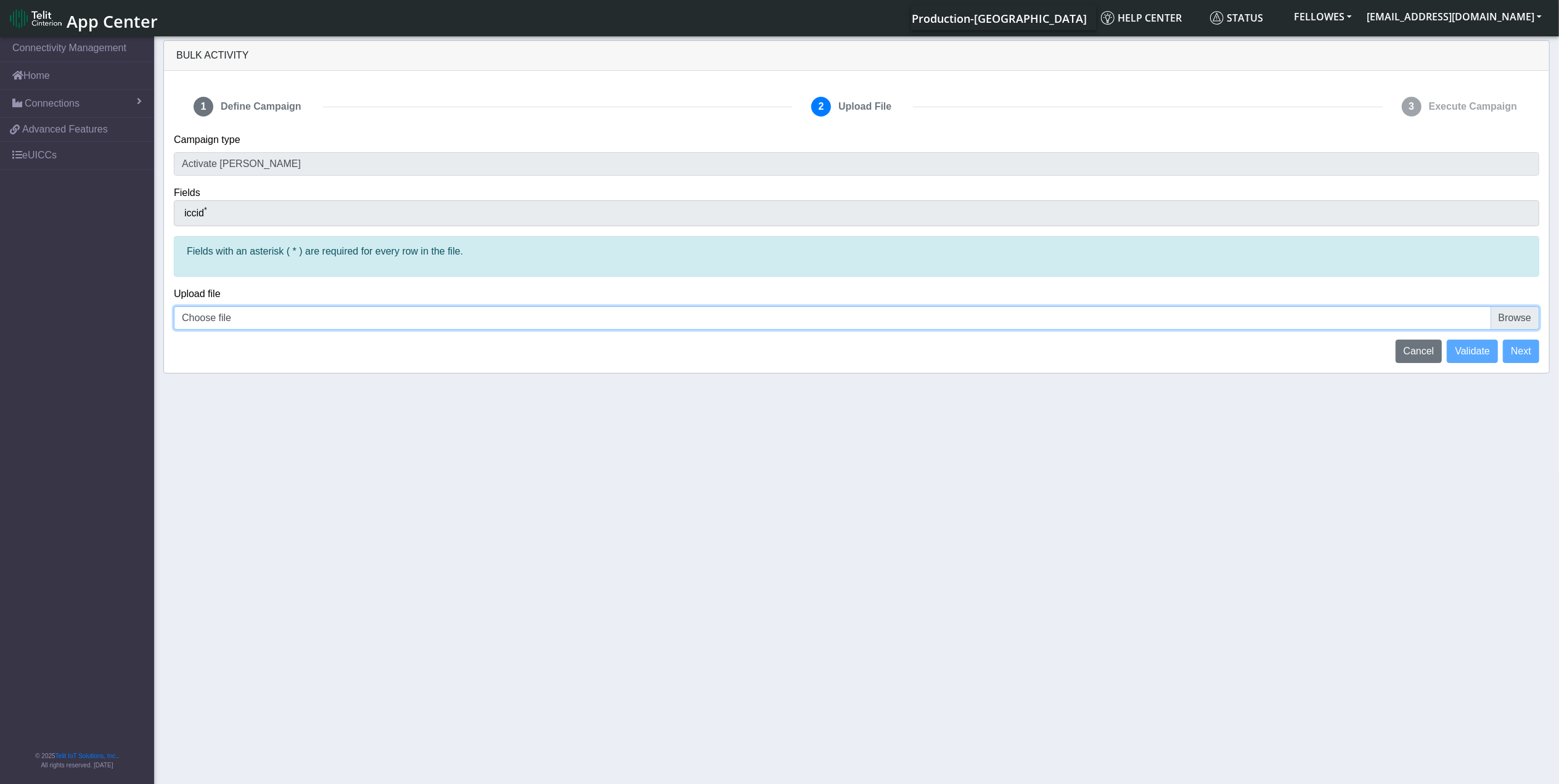
click at [361, 315] on input "Choose file" at bounding box center [856, 318] width 1366 height 24
type input "C:\fakepath\Connection_List (23).csv"
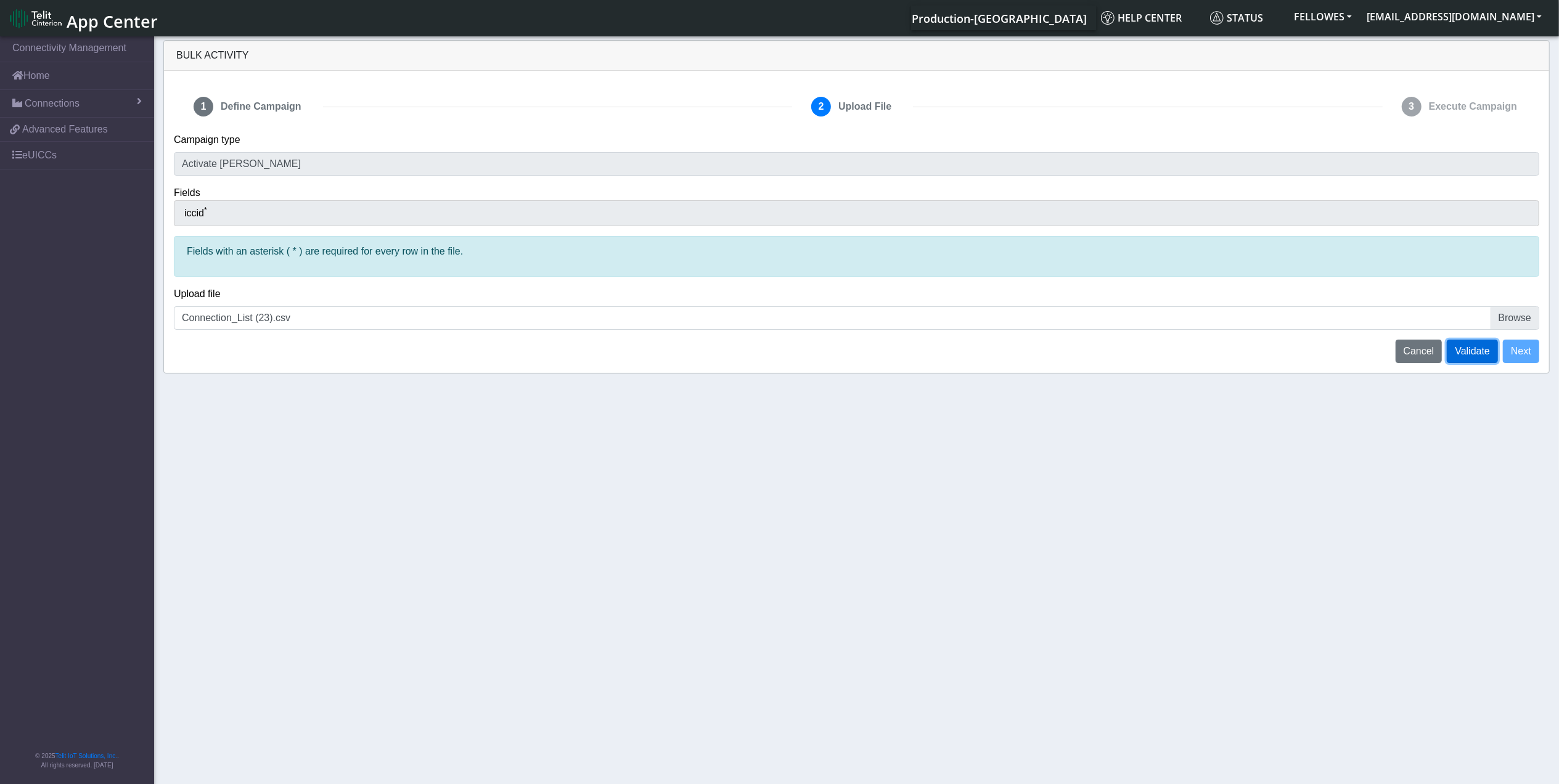
click at [1463, 354] on span "Validate" at bounding box center [1472, 351] width 35 height 11
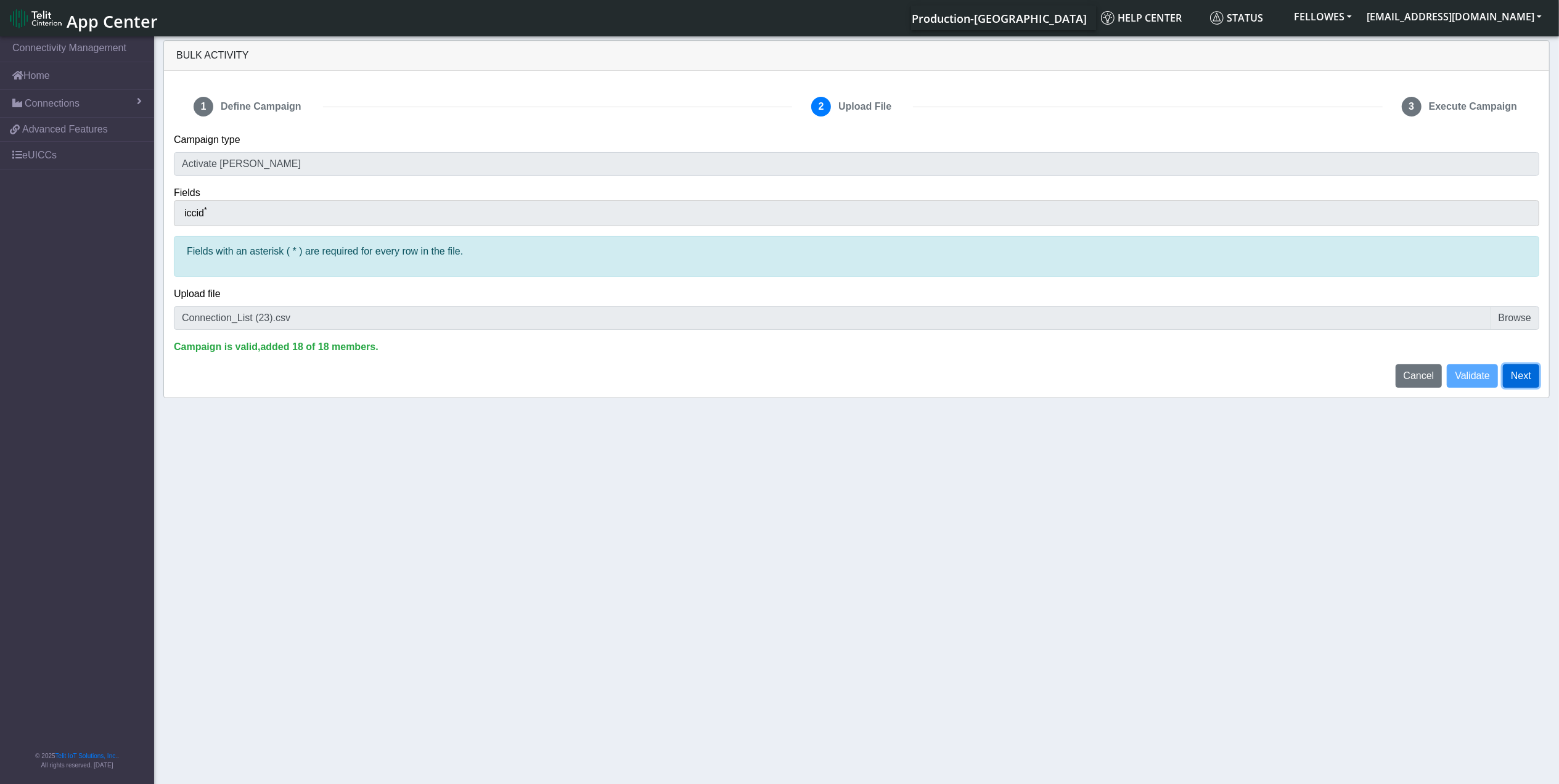
click at [1523, 379] on button "Next" at bounding box center [1521, 376] width 36 height 24
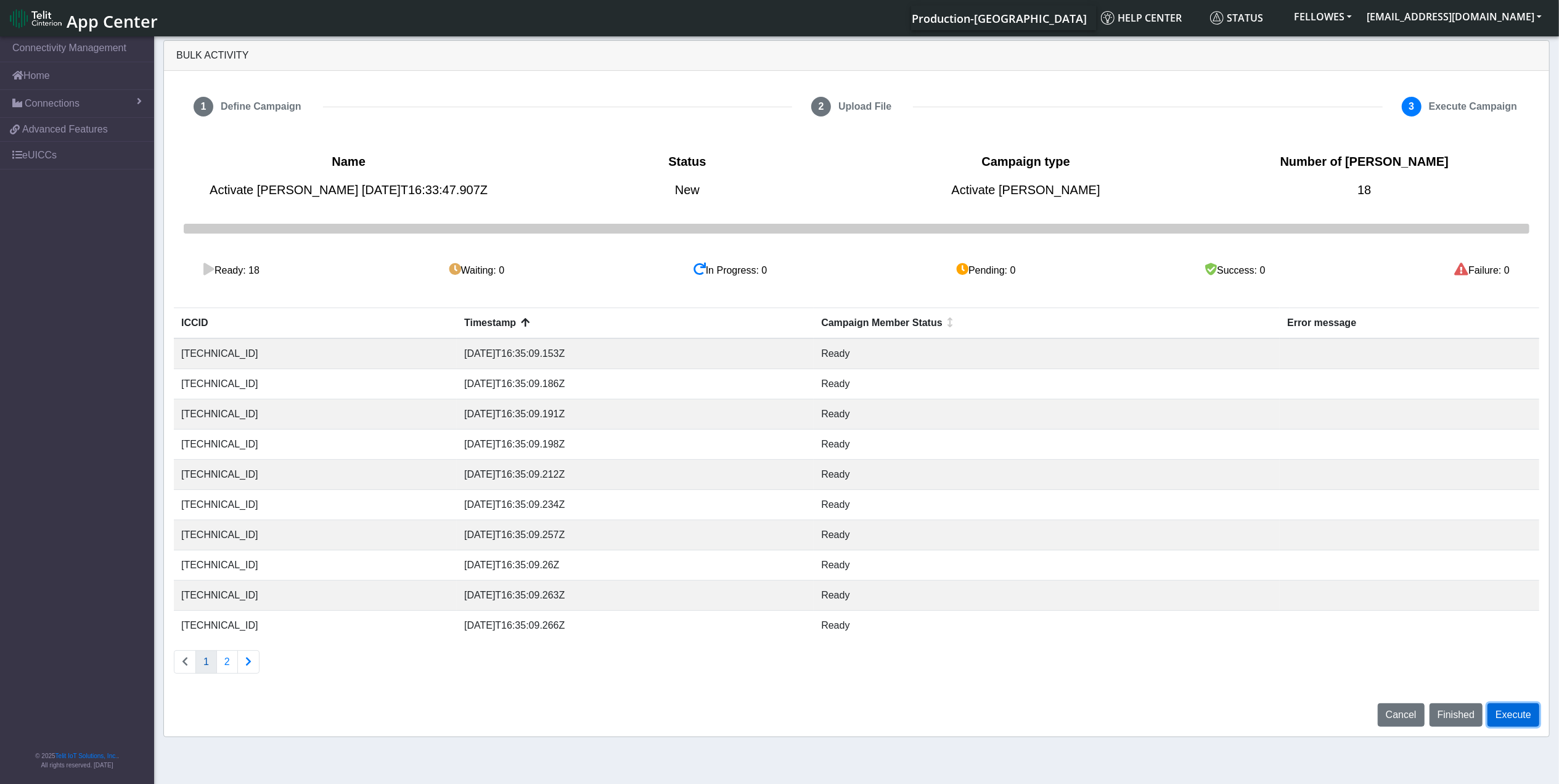
click at [1517, 715] on button "Execute" at bounding box center [1513, 715] width 52 height 24
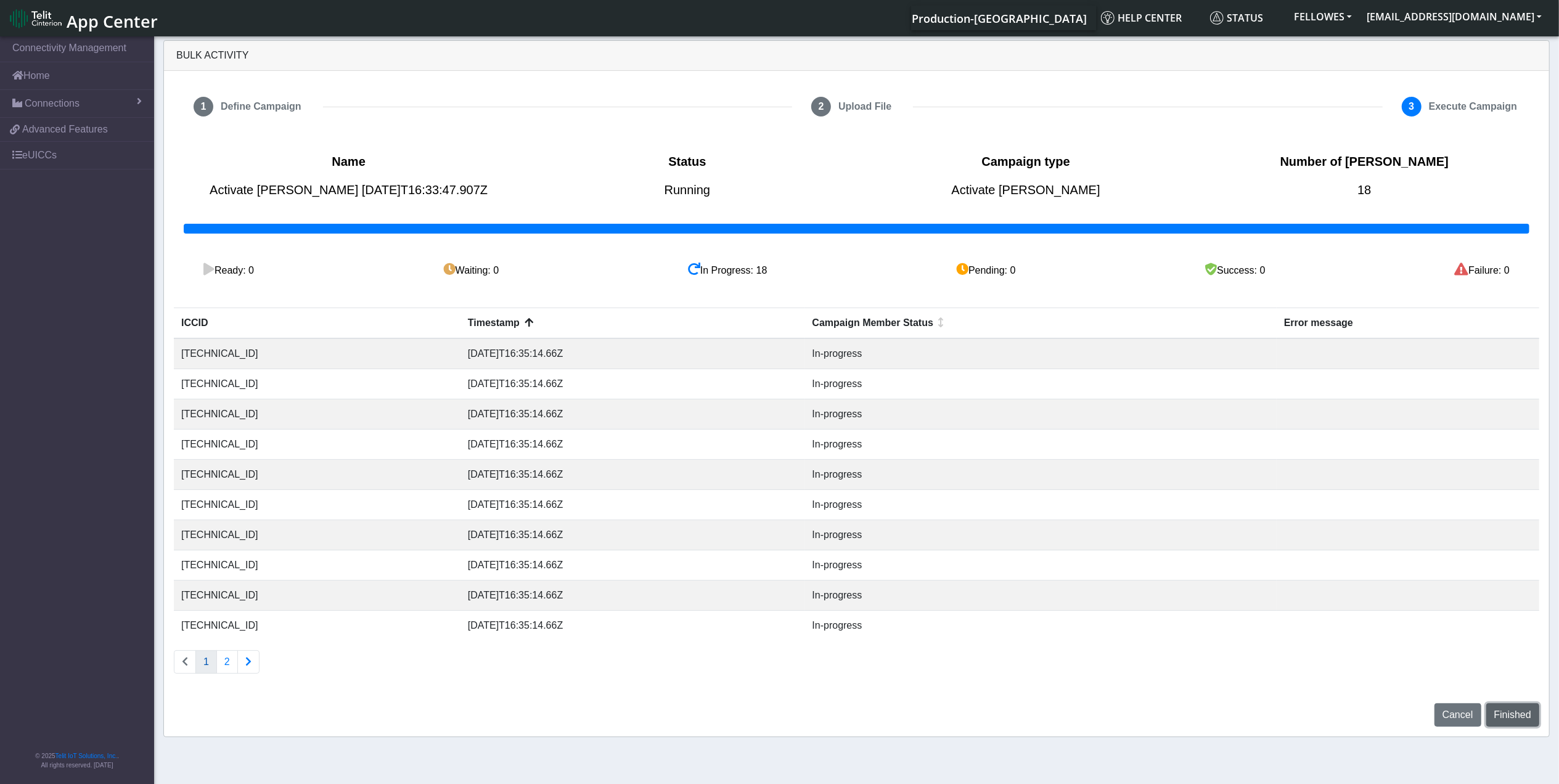
click at [1525, 719] on span "Finished" at bounding box center [1513, 715] width 37 height 11
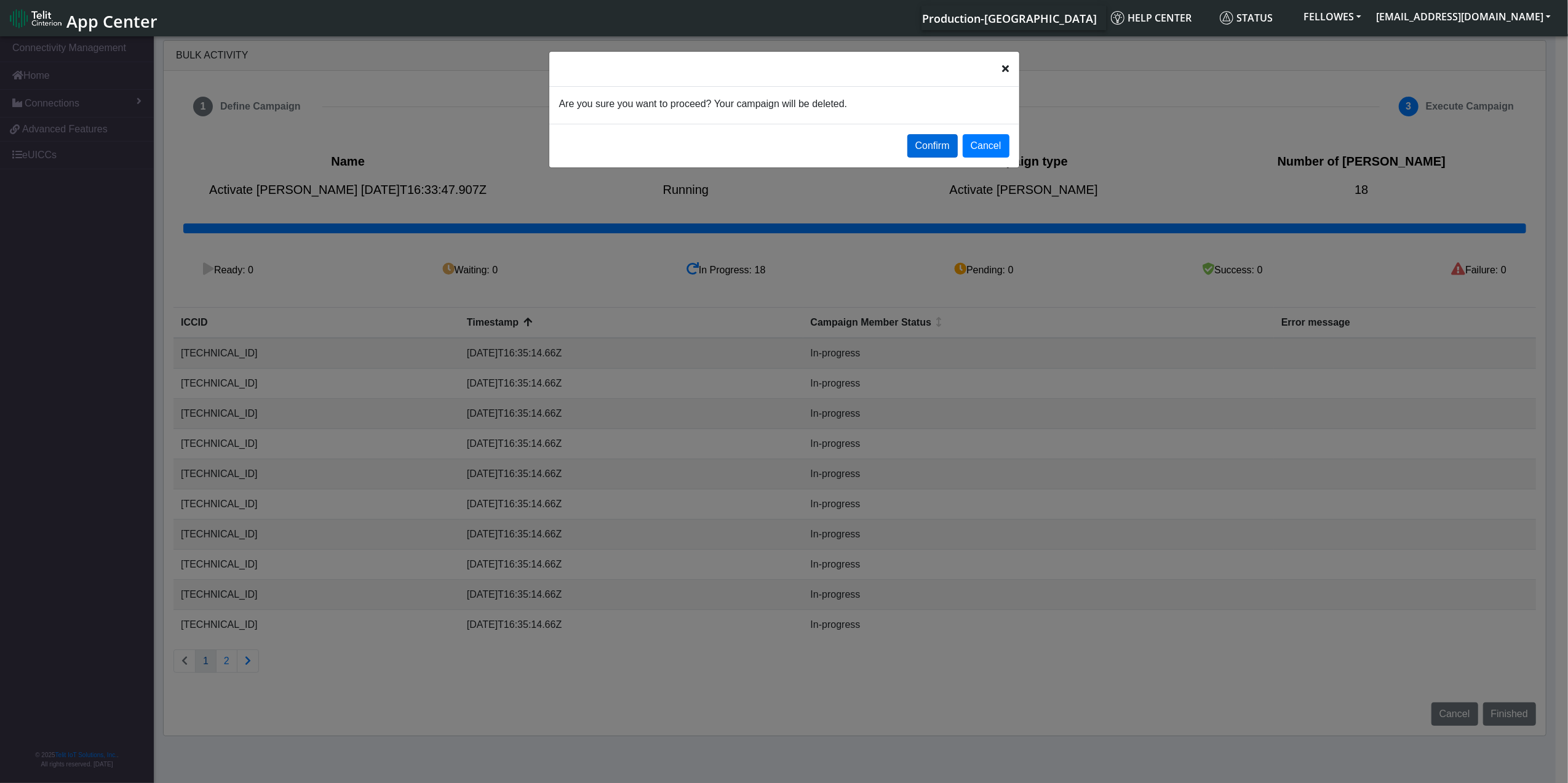
click at [948, 137] on button "Confirm" at bounding box center [933, 145] width 50 height 24
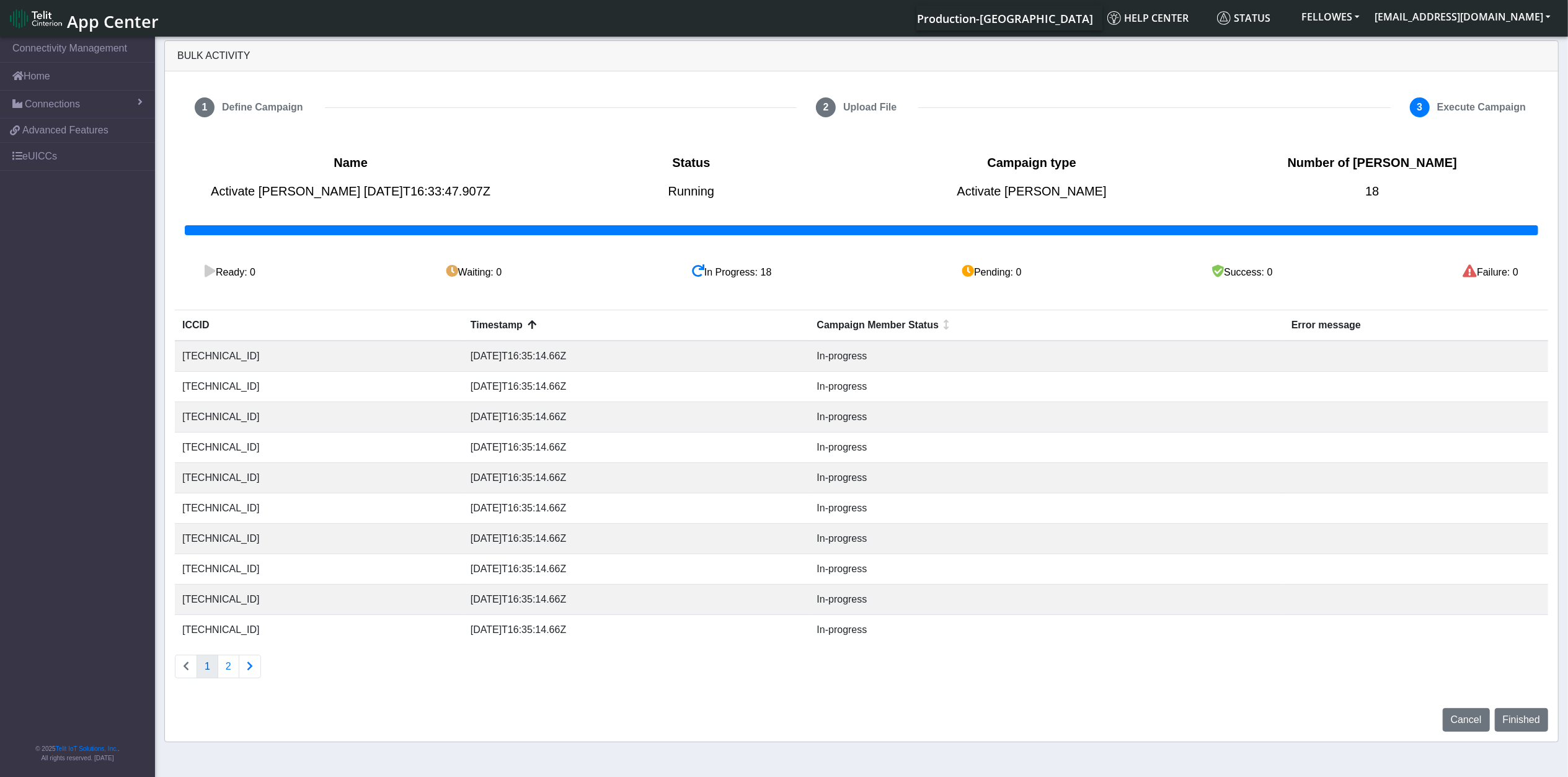
select select
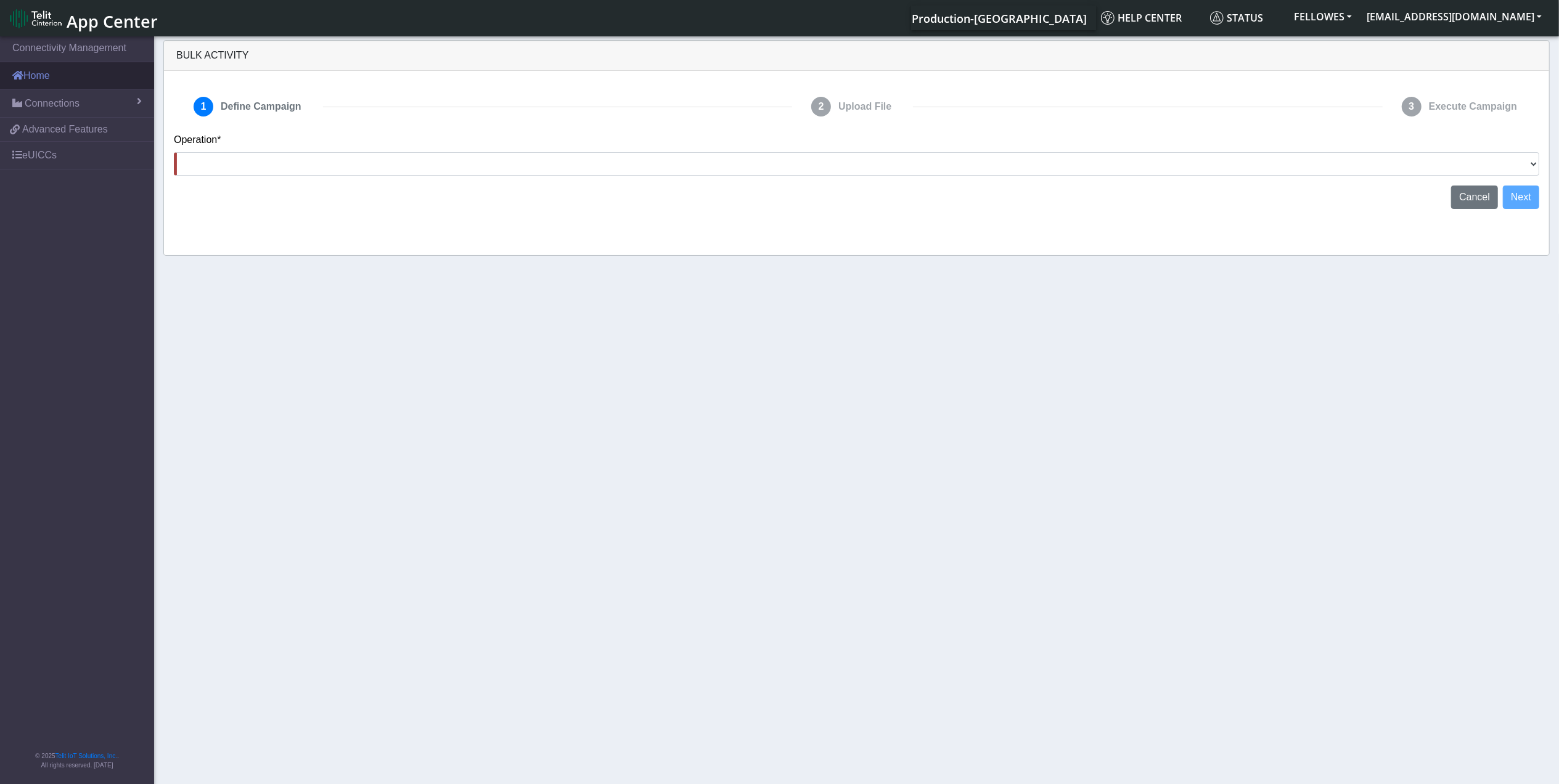
drag, startPoint x: 90, startPoint y: 74, endPoint x: 86, endPoint y: 85, distance: 11.7
click at [89, 75] on link "Home" at bounding box center [77, 75] width 154 height 27
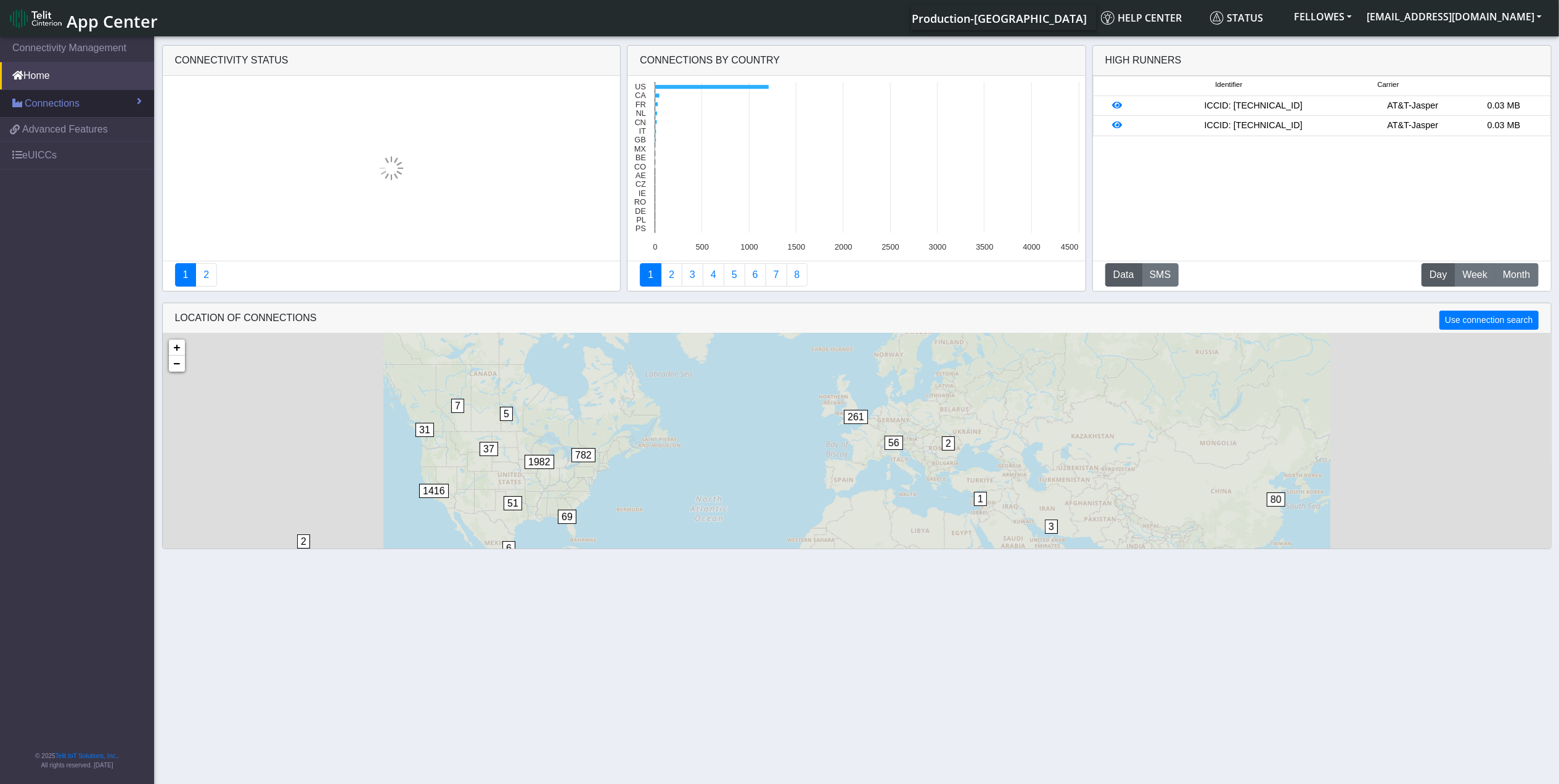
click at [90, 99] on div "Connectivity status 1 2 Connections By Country Created with Highcharts 11.2.0 4…" at bounding box center [856, 297] width 1559 height 515
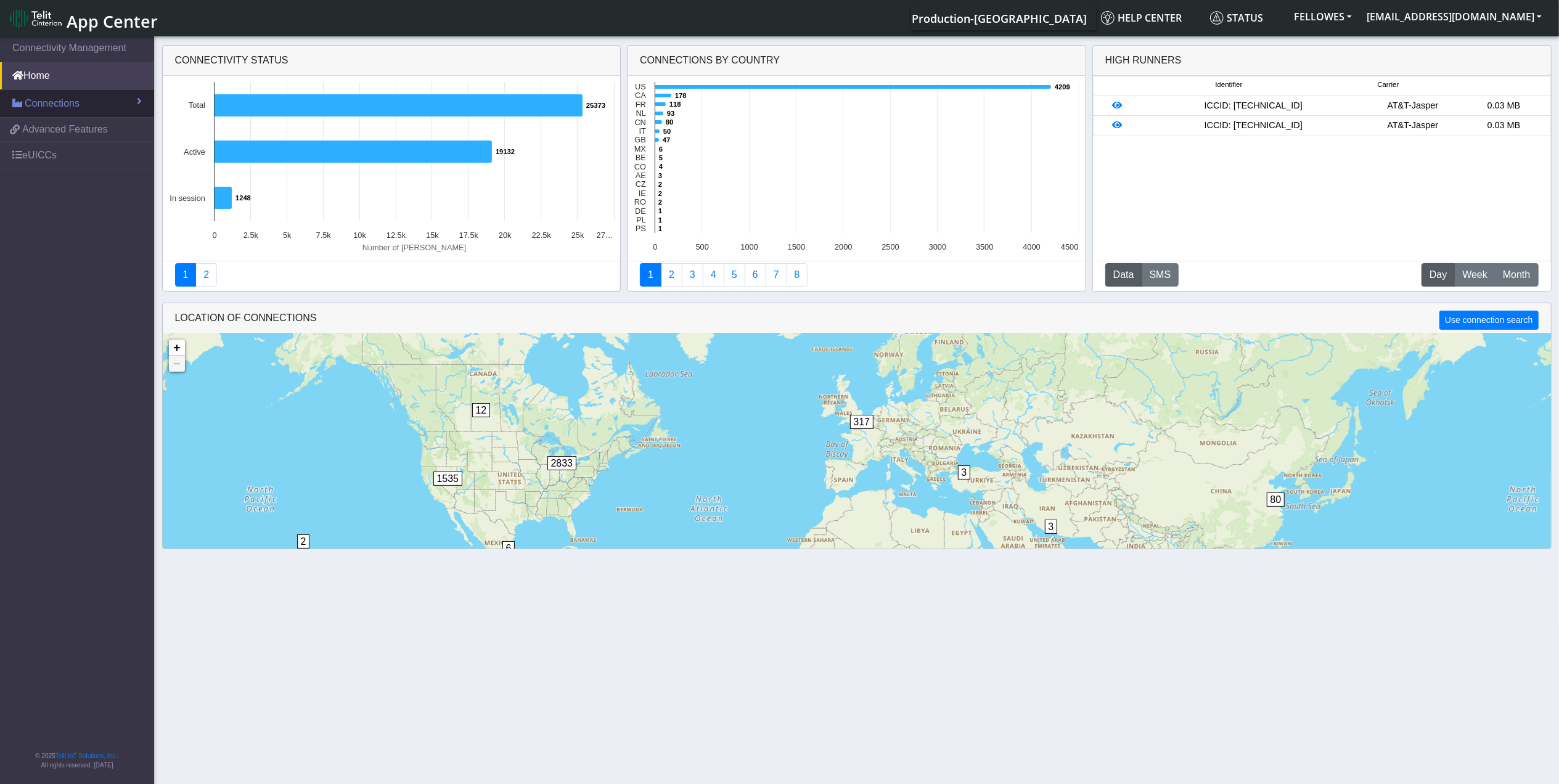
click at [40, 95] on link "Connections" at bounding box center [77, 104] width 154 height 27
click at [90, 128] on link "List" at bounding box center [77, 130] width 154 height 26
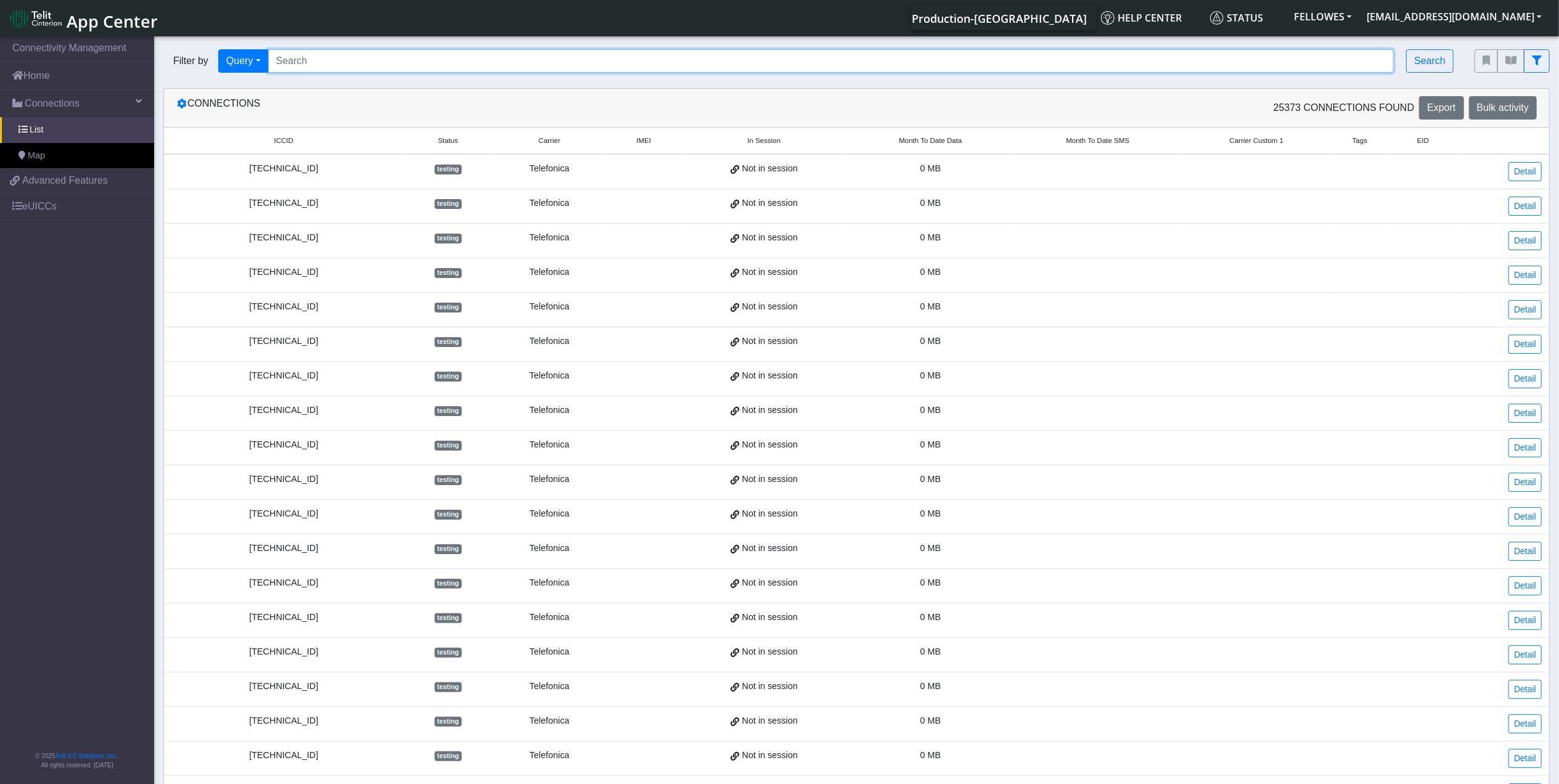
click at [414, 69] on input "Search..." at bounding box center [831, 61] width 1126 height 24
paste input "8934071500003382293 8934071500003382236 8934071500003382491 8934076400011325423…"
type input "8934071500003382293 8934071500003382236 8934071500003382491 8934076400011325423…"
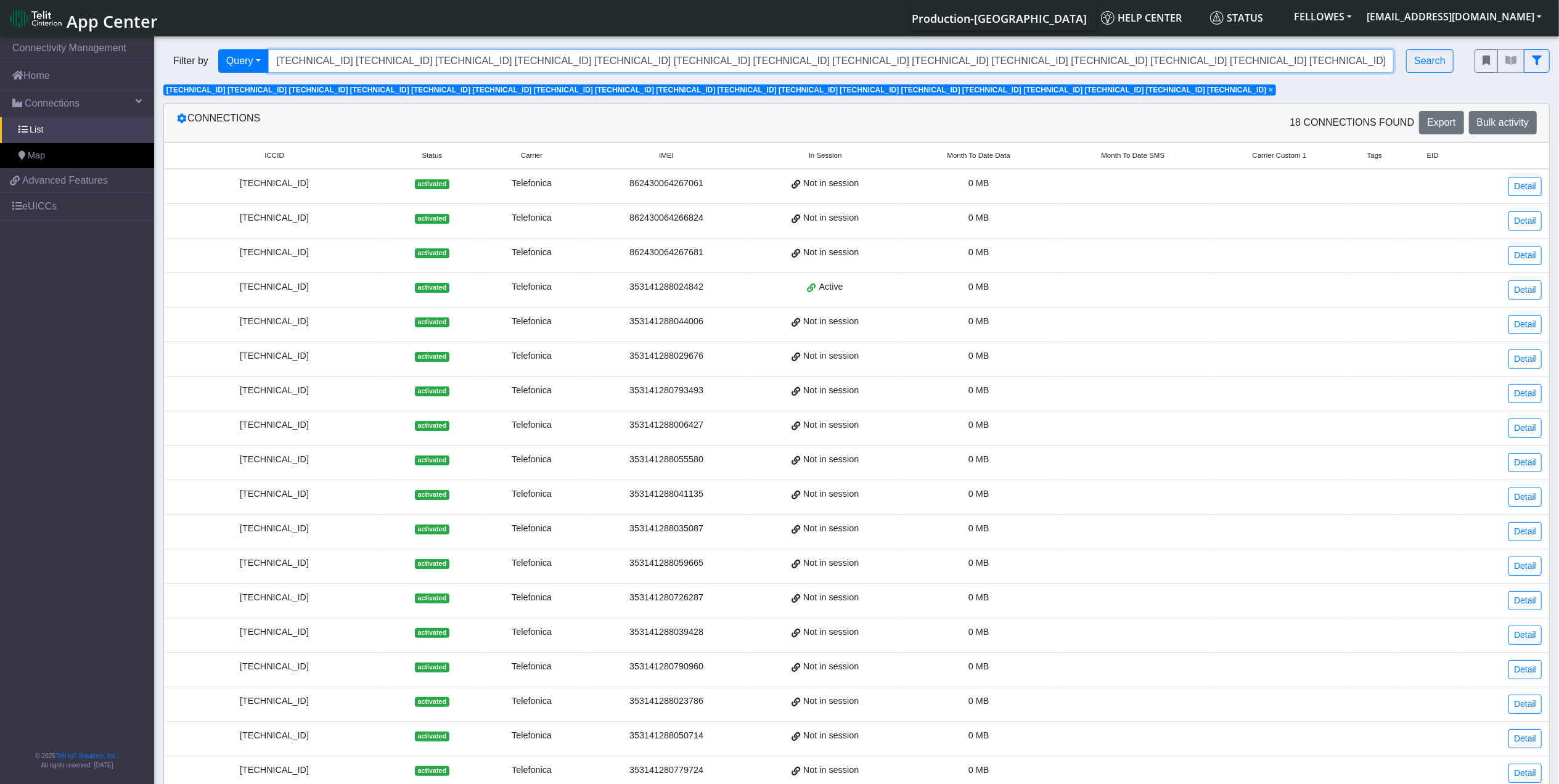
scroll to position [0, 0]
click at [1335, 61] on input "8934071500003382293 8934071500003382236 8934071500003382491 8934076400011325423…" at bounding box center [831, 61] width 1126 height 24
click at [1334, 61] on input "8934071500003382293 8934071500003382236 8934071500003382491 8934076400011325423…" at bounding box center [831, 61] width 1126 height 24
paste input "353141288032092"
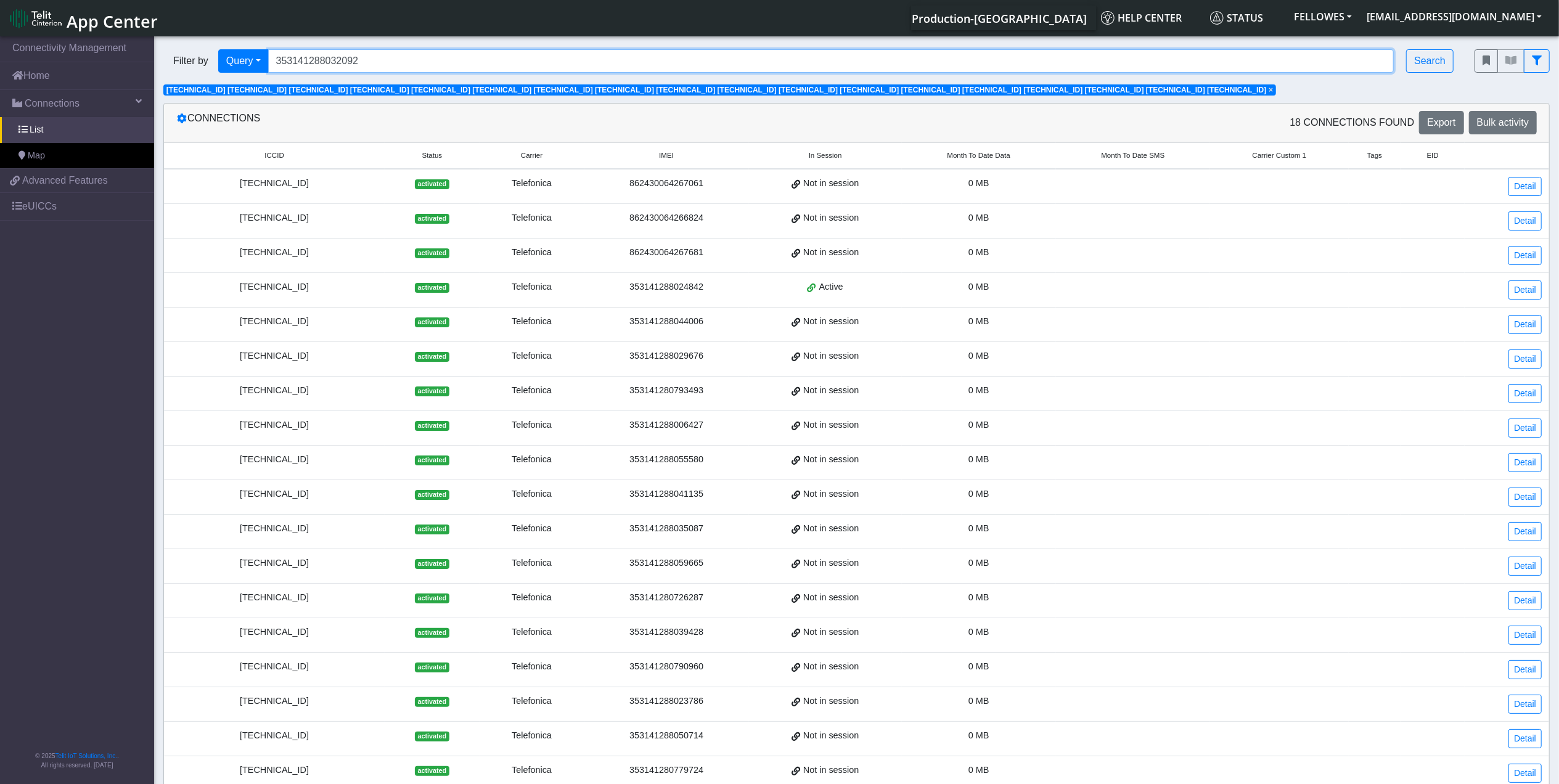
type input "353141288032092"
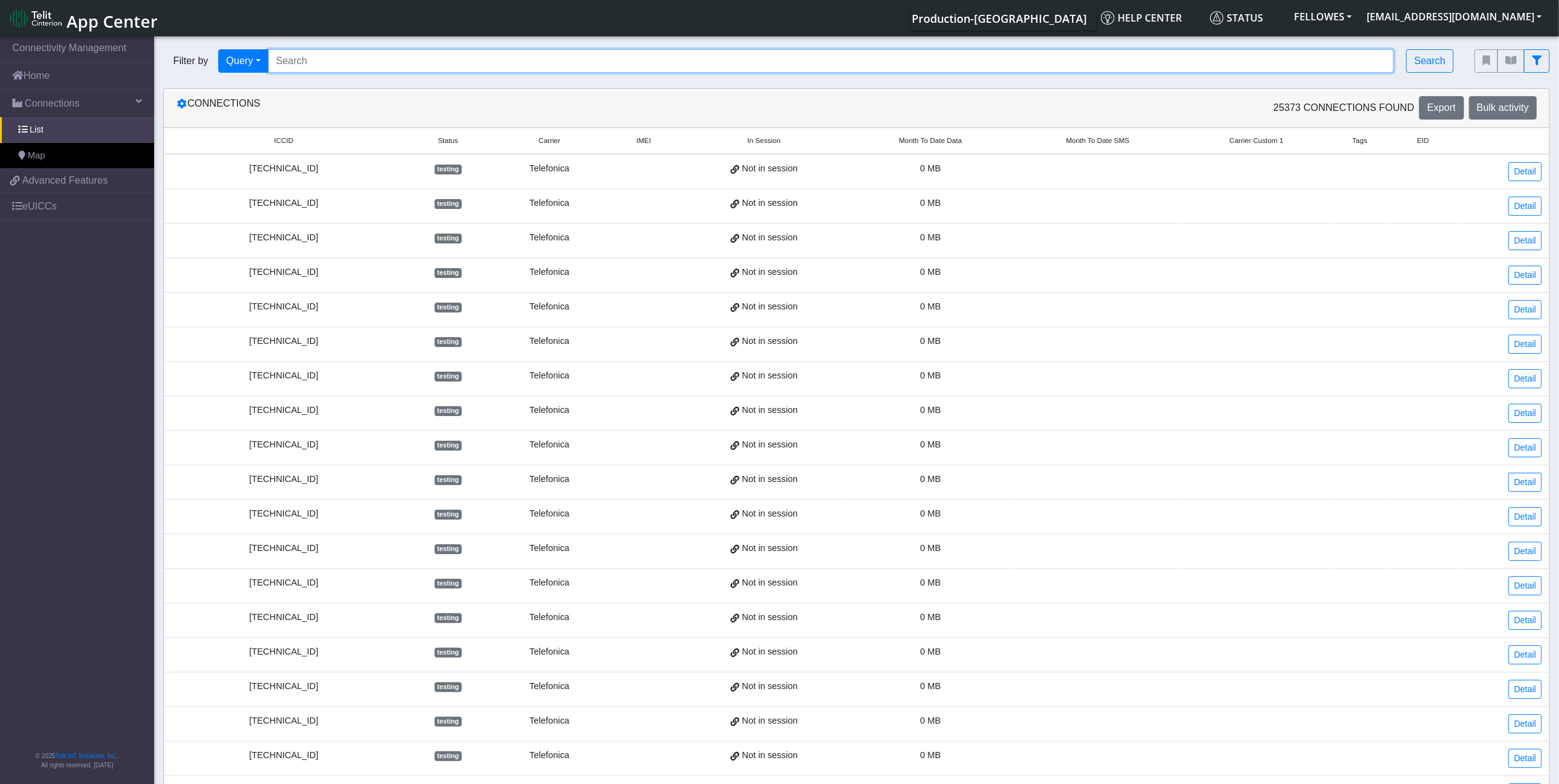
click at [325, 52] on input "Search..." at bounding box center [831, 61] width 1126 height 24
paste input "353141288032092"
type input "353141288032092"
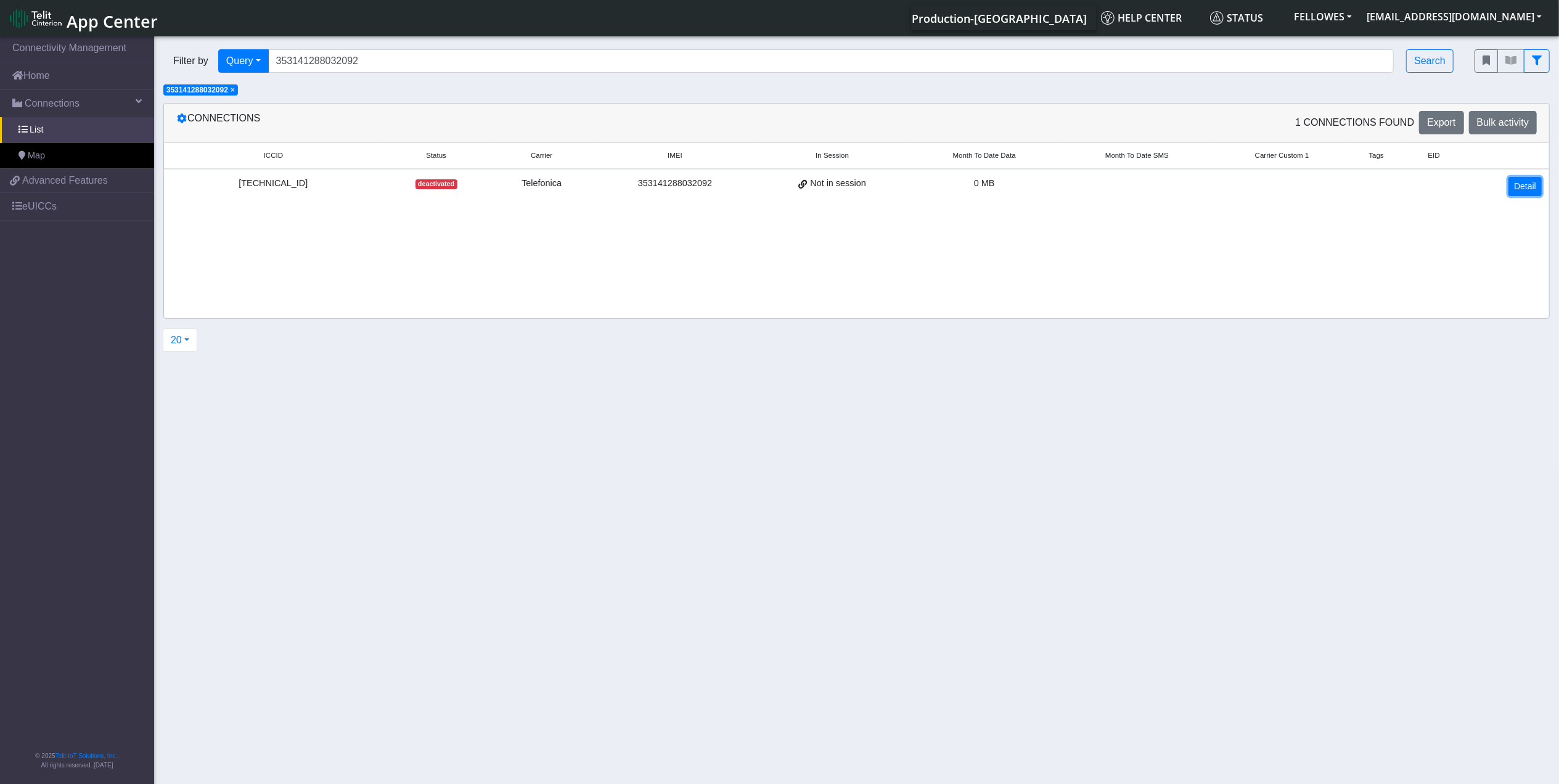
click at [1536, 185] on link "Detail" at bounding box center [1525, 187] width 33 height 19
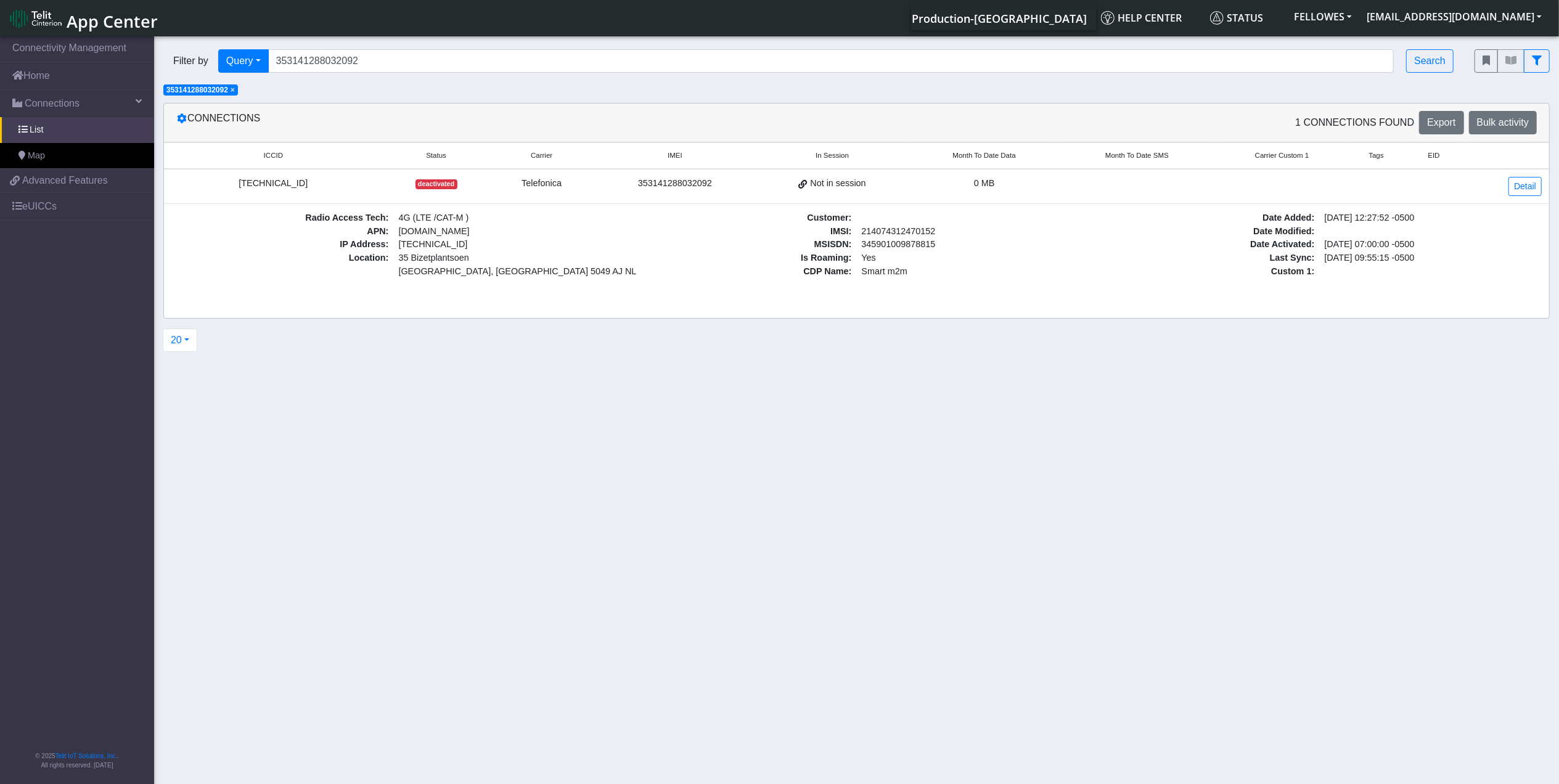
click at [285, 178] on div "8934076400011322651" at bounding box center [273, 184] width 204 height 13
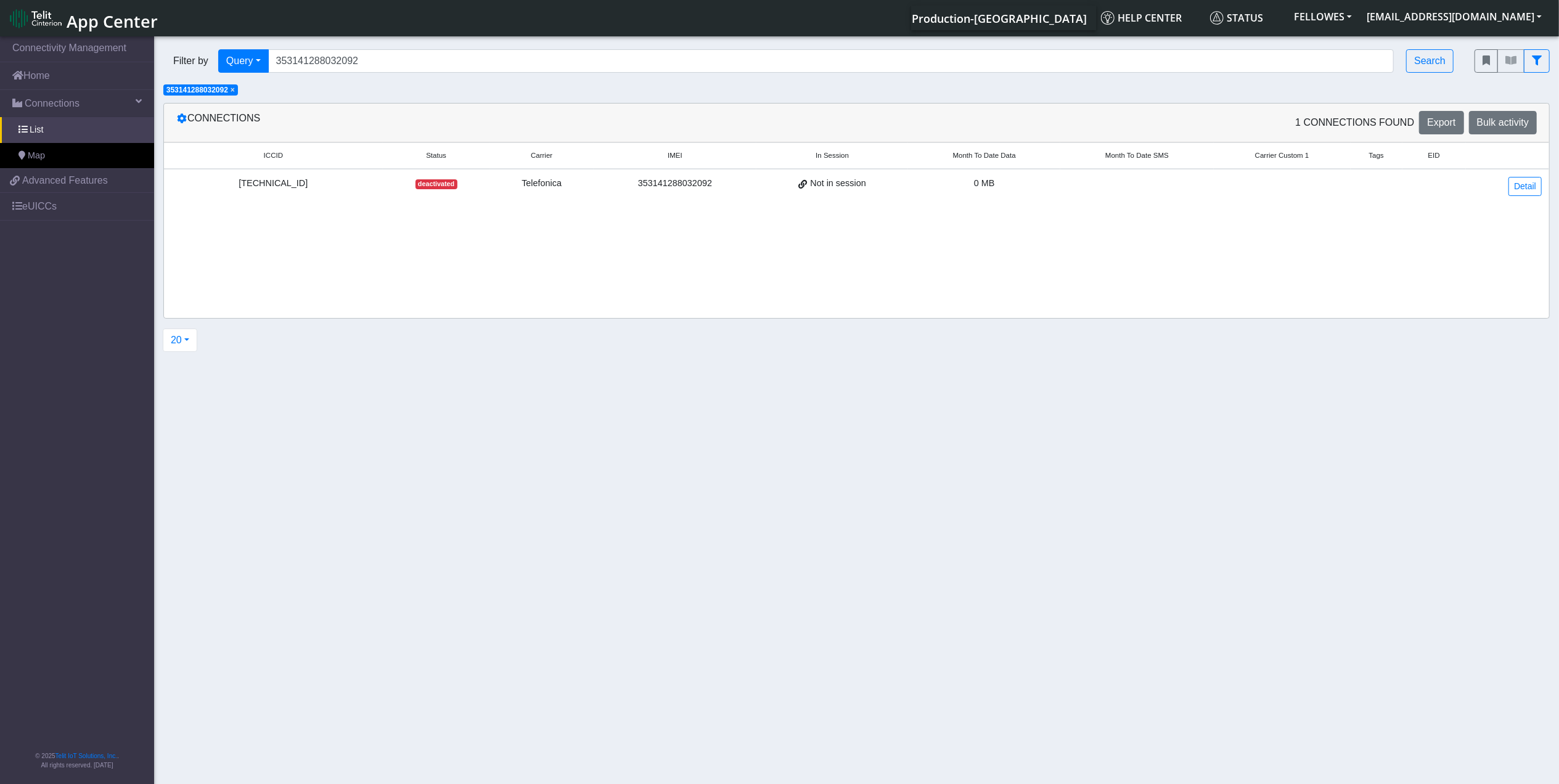
click at [285, 178] on div "8934076400011322651" at bounding box center [273, 184] width 204 height 13
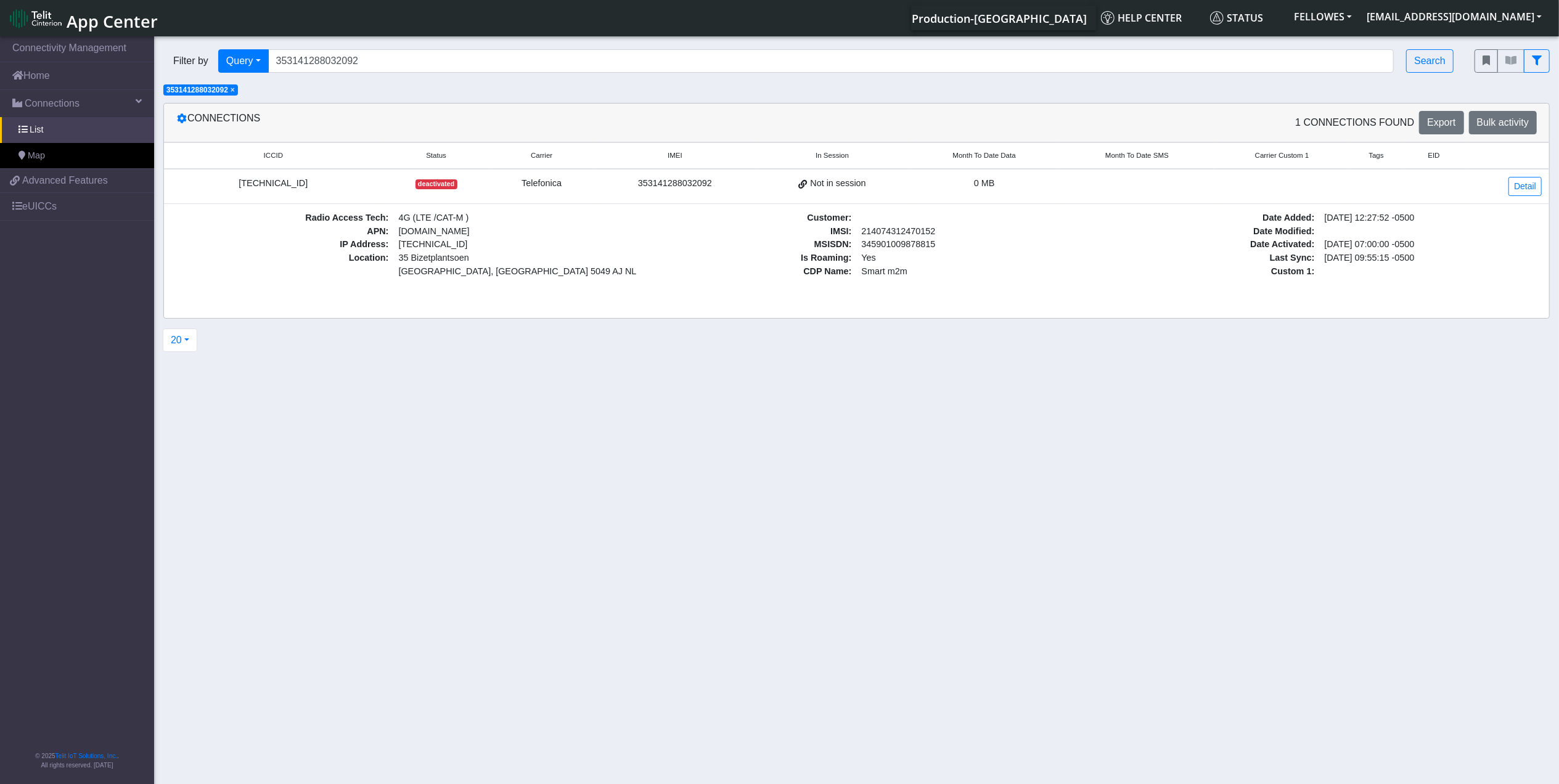
copy div "8934076400011322651"
click at [45, 101] on span "Connections" at bounding box center [52, 104] width 55 height 15
click at [80, 73] on link "Home" at bounding box center [77, 75] width 154 height 27
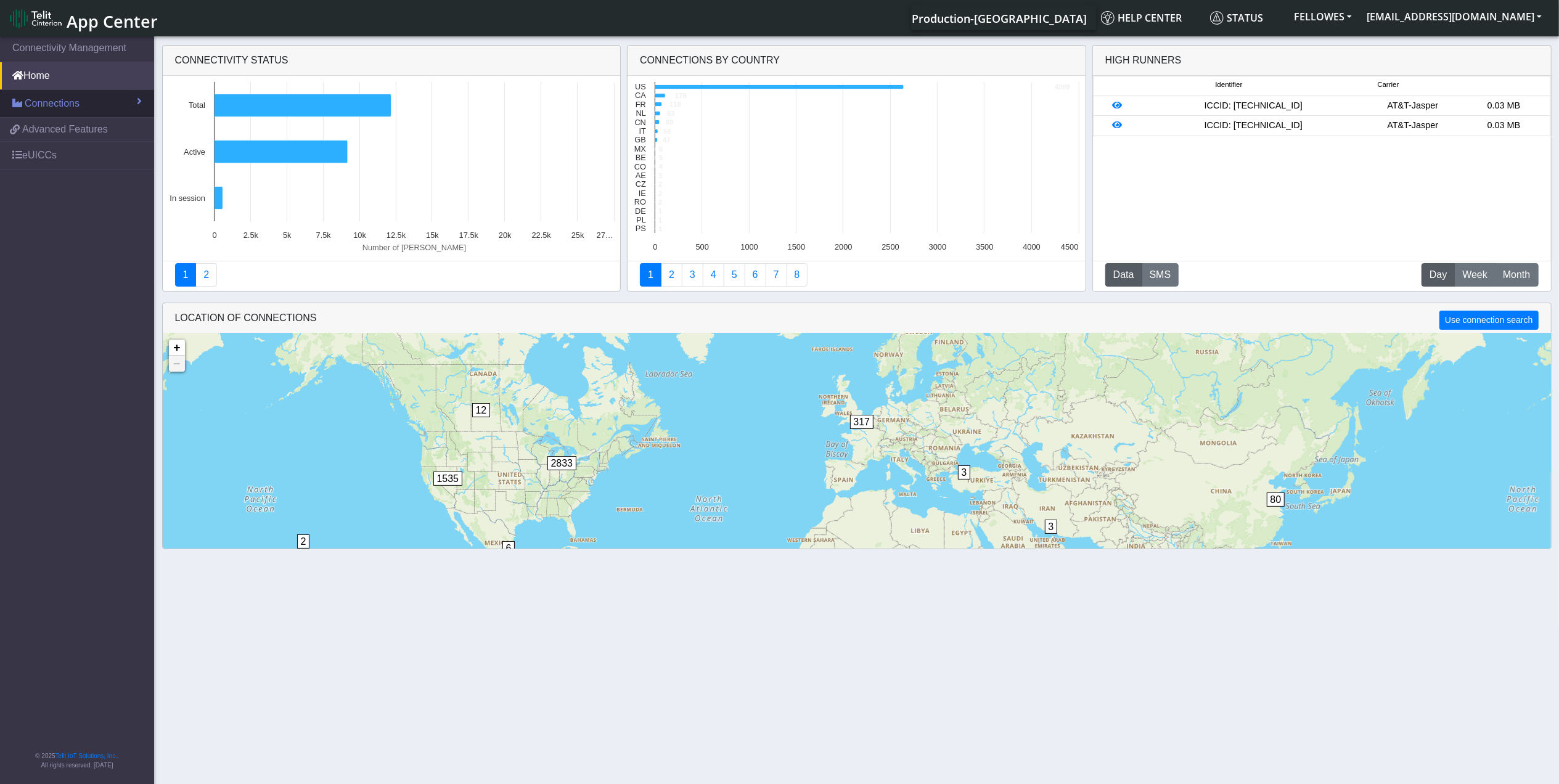
click at [112, 98] on link "Connections" at bounding box center [77, 104] width 154 height 27
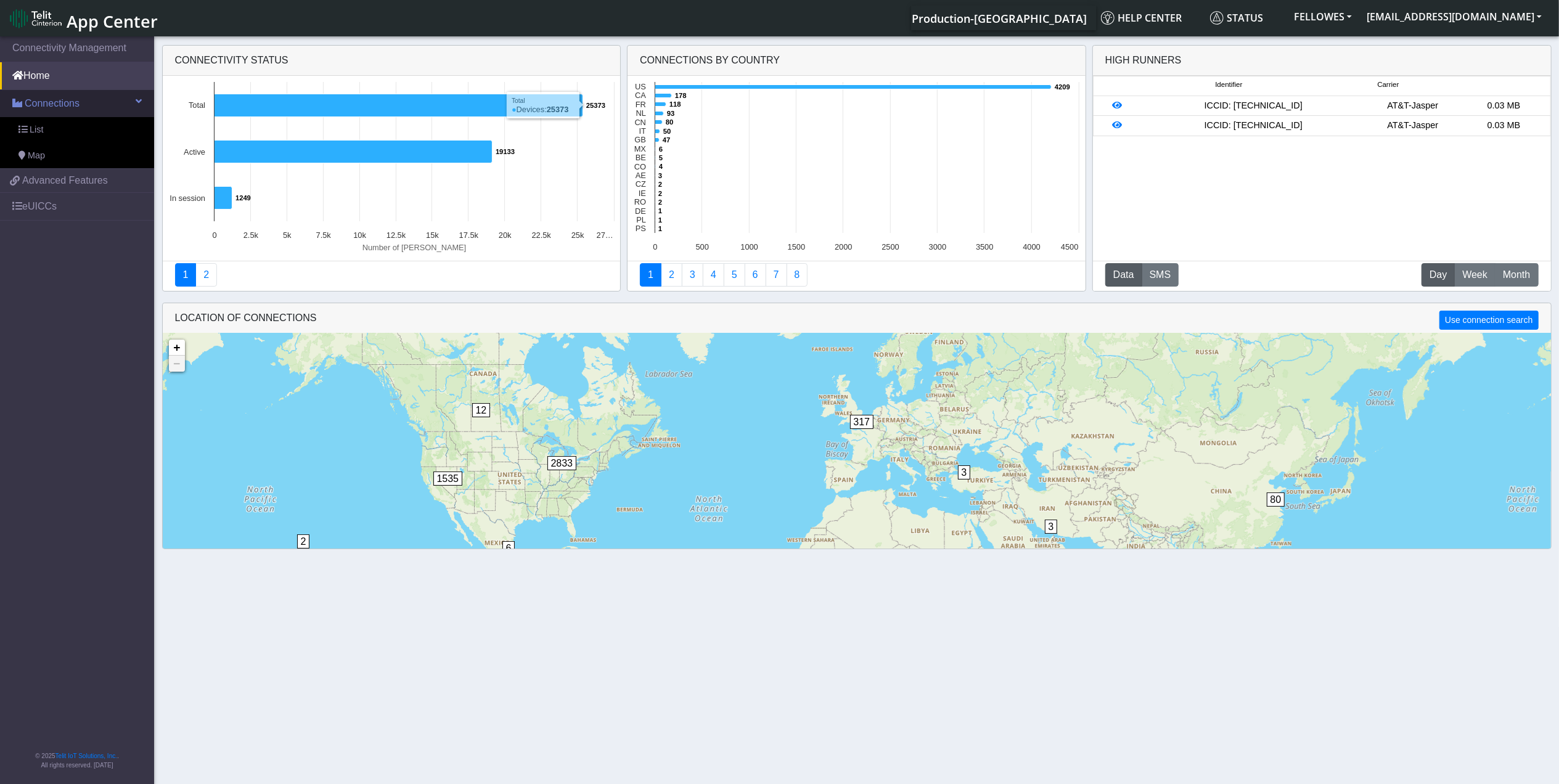
click at [59, 109] on span "Connections" at bounding box center [52, 104] width 55 height 15
click at [53, 109] on span "Connections" at bounding box center [52, 104] width 55 height 15
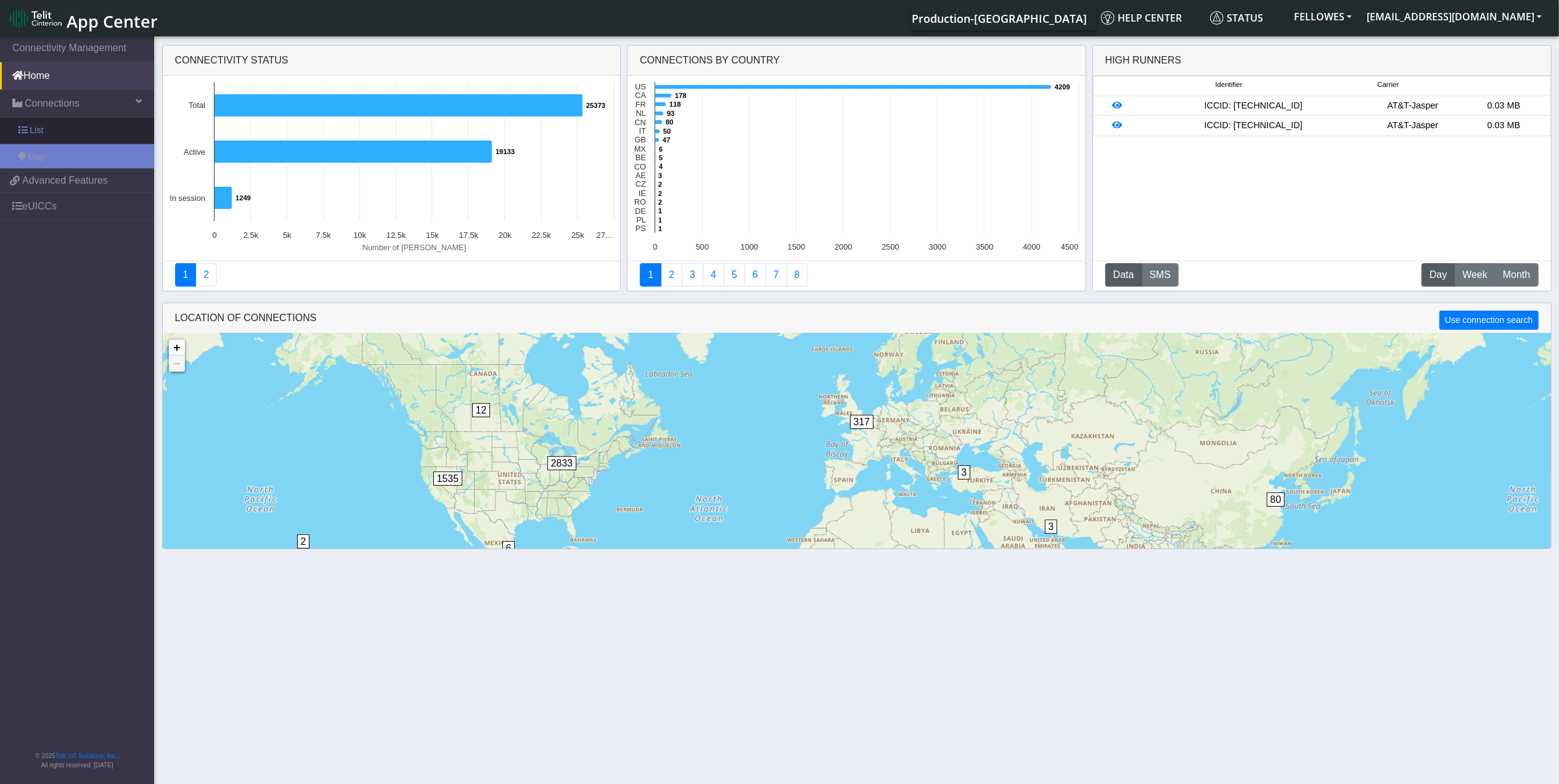
click at [50, 121] on link "List" at bounding box center [77, 131] width 154 height 26
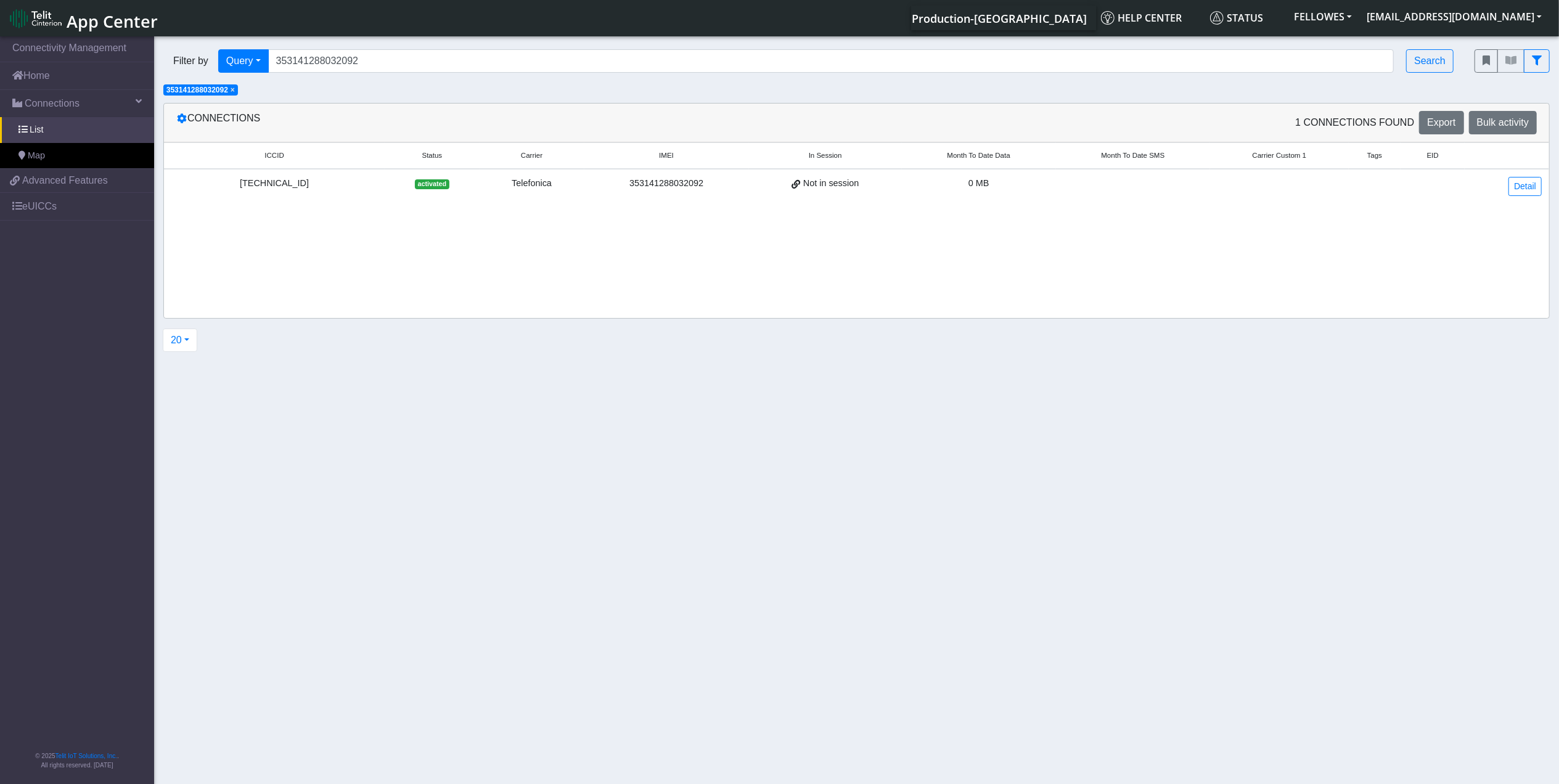
click at [404, 45] on div "Filter by Query Query In Session Not connected Tags Country Operator 3531412880…" at bounding box center [810, 61] width 1311 height 42
click at [379, 63] on input "353141288032092" at bounding box center [831, 61] width 1126 height 24
click at [233, 90] on span "×" at bounding box center [232, 90] width 4 height 9
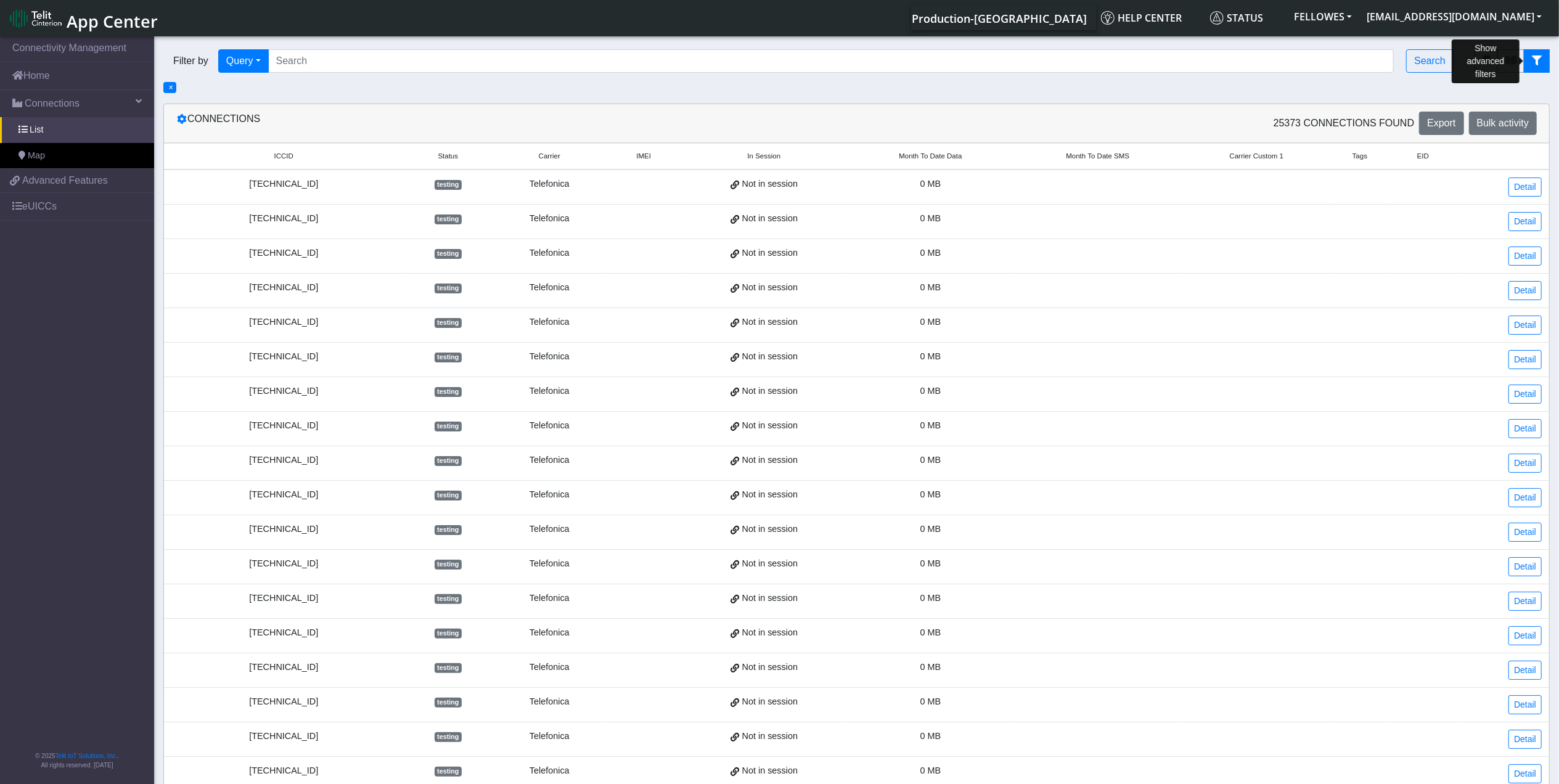
click at [1537, 60] on icon "fitlers menu" at bounding box center [1537, 60] width 10 height 10
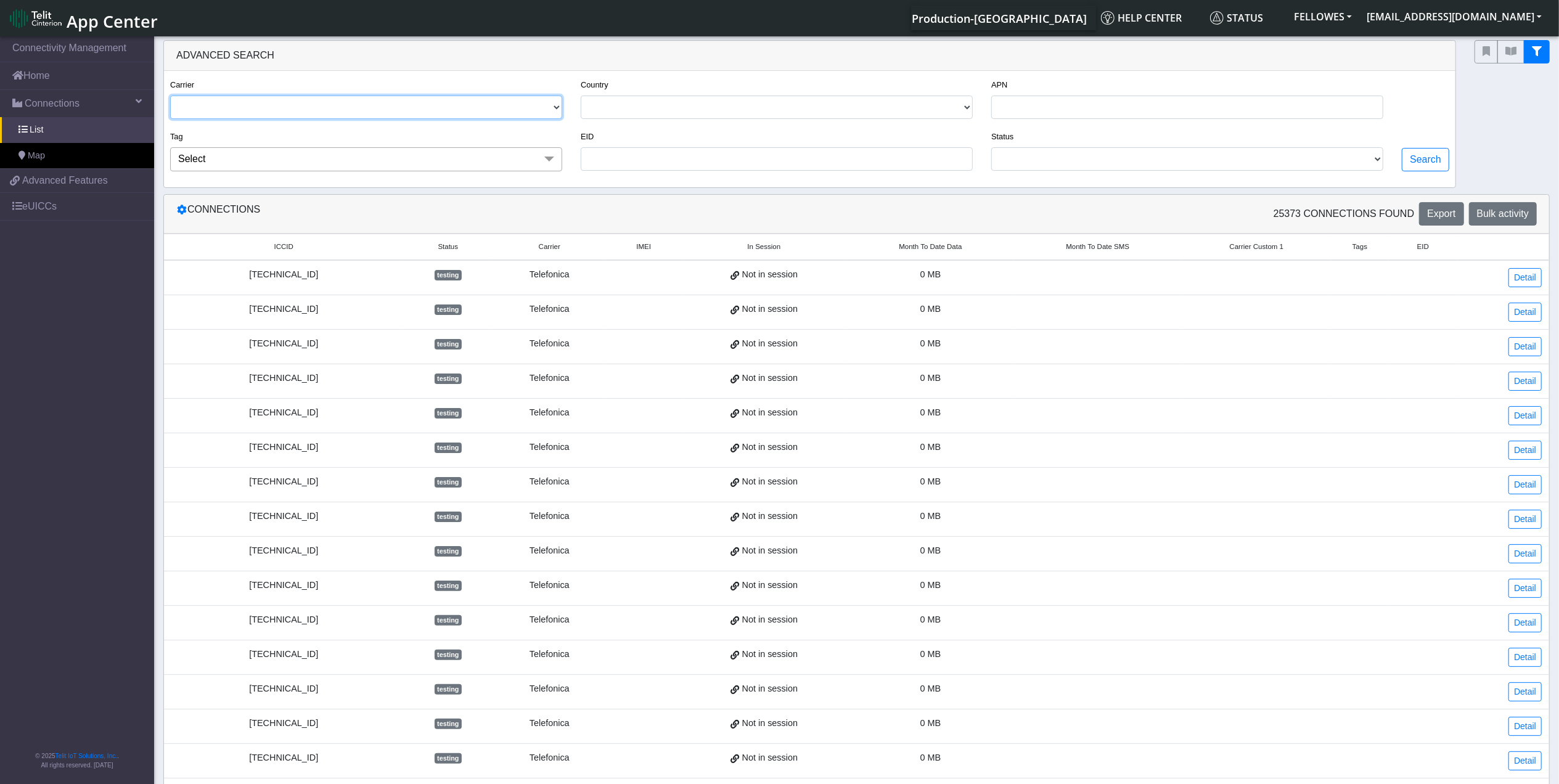
click at [326, 106] on select "TELIT AT&T-JASPER TELEFONICA" at bounding box center [367, 107] width 392 height 24
select select "telefonica"
click at [170, 96] on select "TELIT AT&T-JASPER TELEFONICA" at bounding box center [367, 107] width 392 height 24
click at [1155, 154] on select "ACTIVATED DEACTIVATED TESTING READY" at bounding box center [1187, 159] width 392 height 24
select select "deactivated"
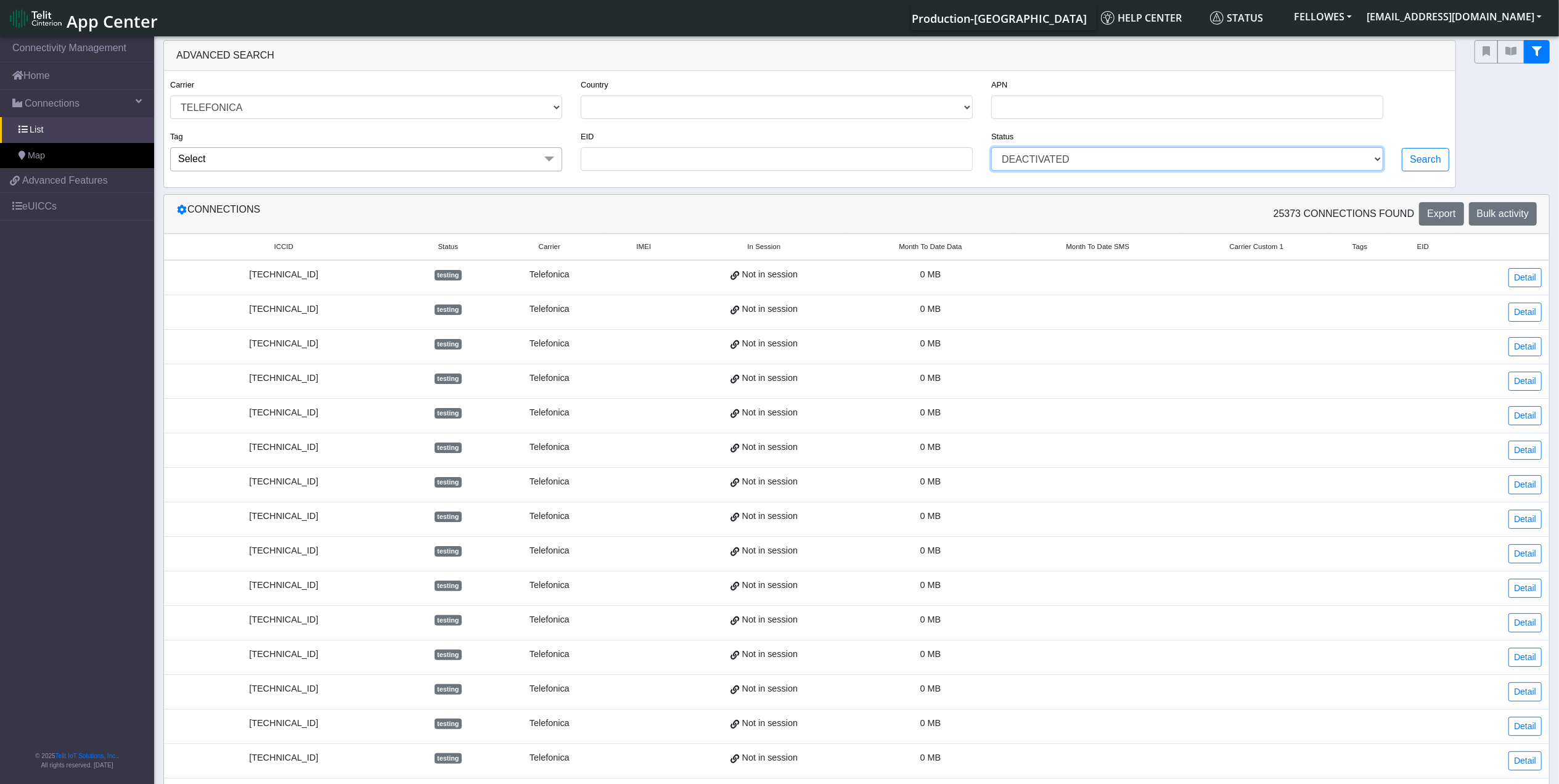
click at [991, 149] on select "ACTIVATED DEACTIVATED TESTING READY" at bounding box center [1187, 159] width 392 height 24
click at [1406, 158] on button "Search" at bounding box center [1426, 160] width 47 height 24
select select "telefonica"
select select "deactivated"
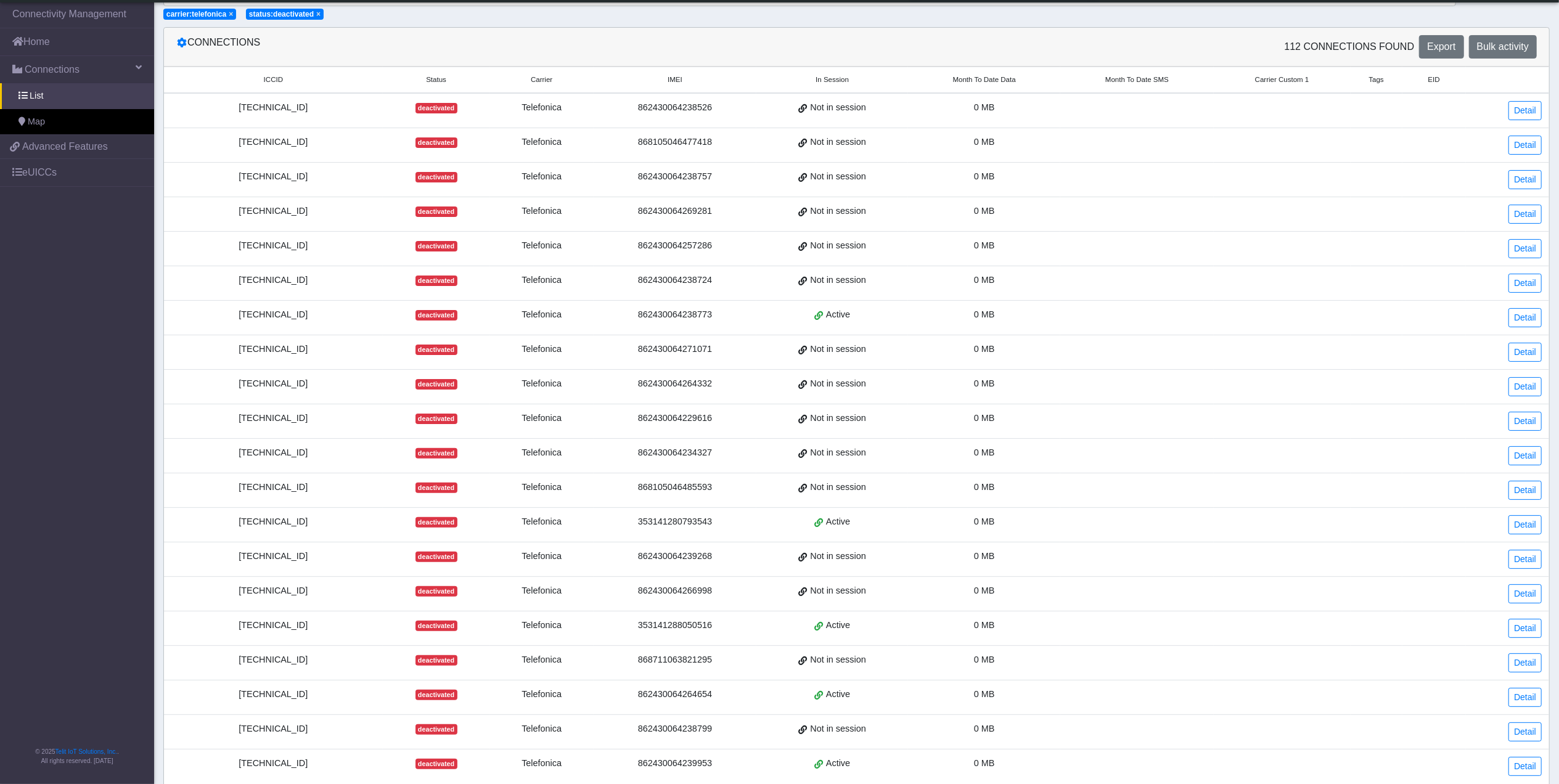
scroll to position [227, 0]
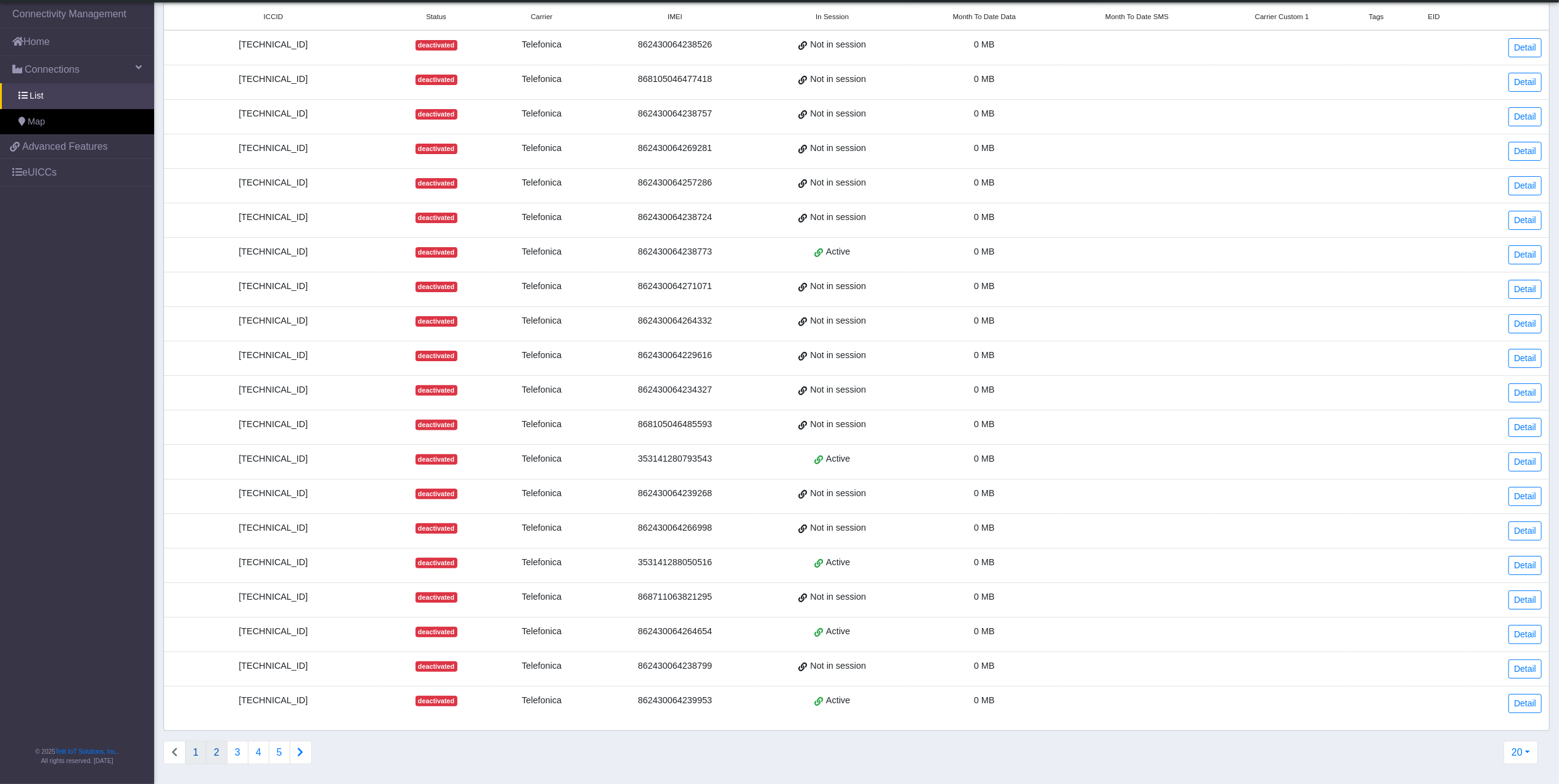
click at [223, 755] on button "2" at bounding box center [217, 752] width 22 height 24
click at [237, 750] on button "3" at bounding box center [238, 752] width 22 height 24
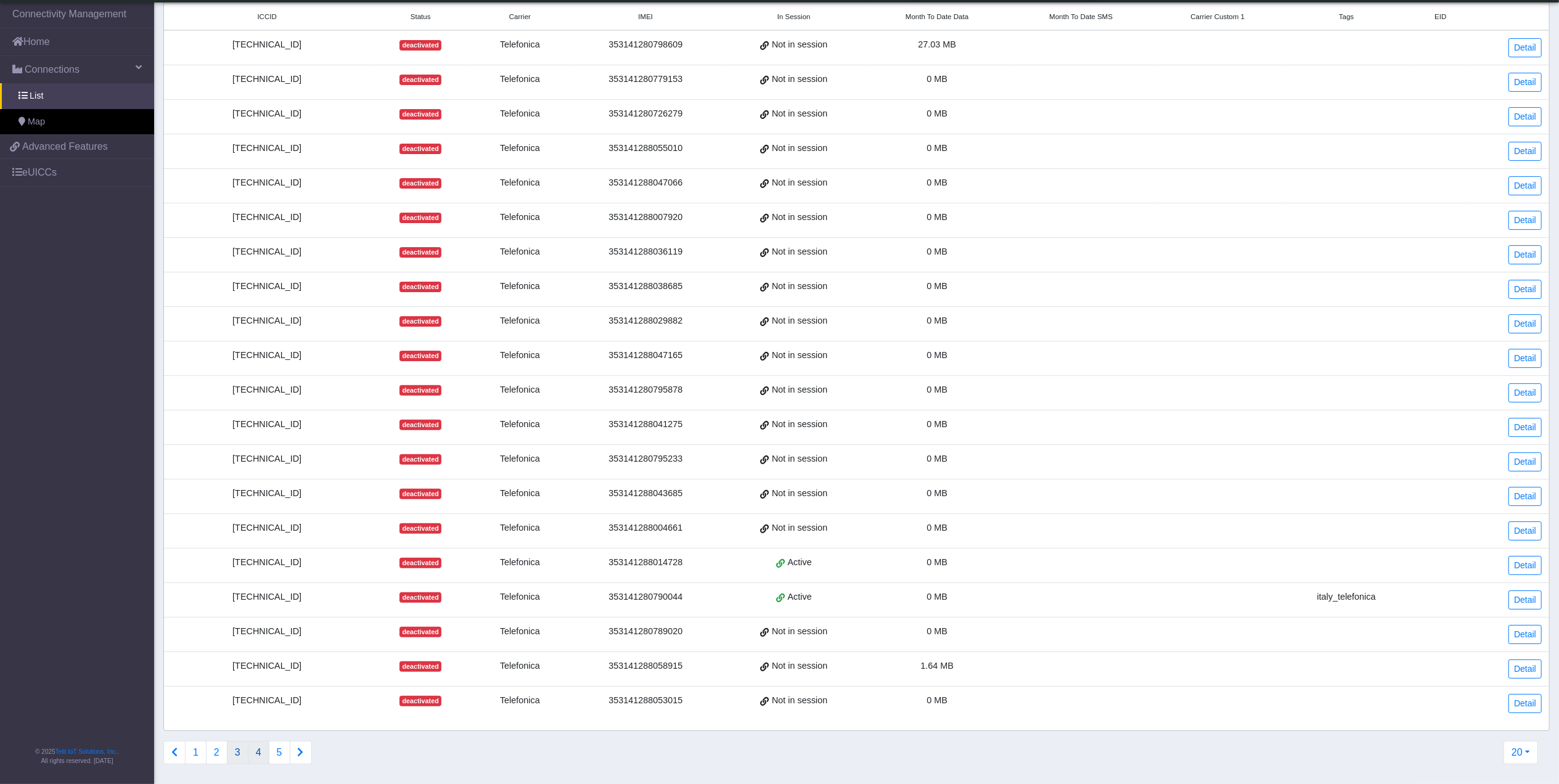
click at [255, 752] on button "4" at bounding box center [259, 752] width 22 height 24
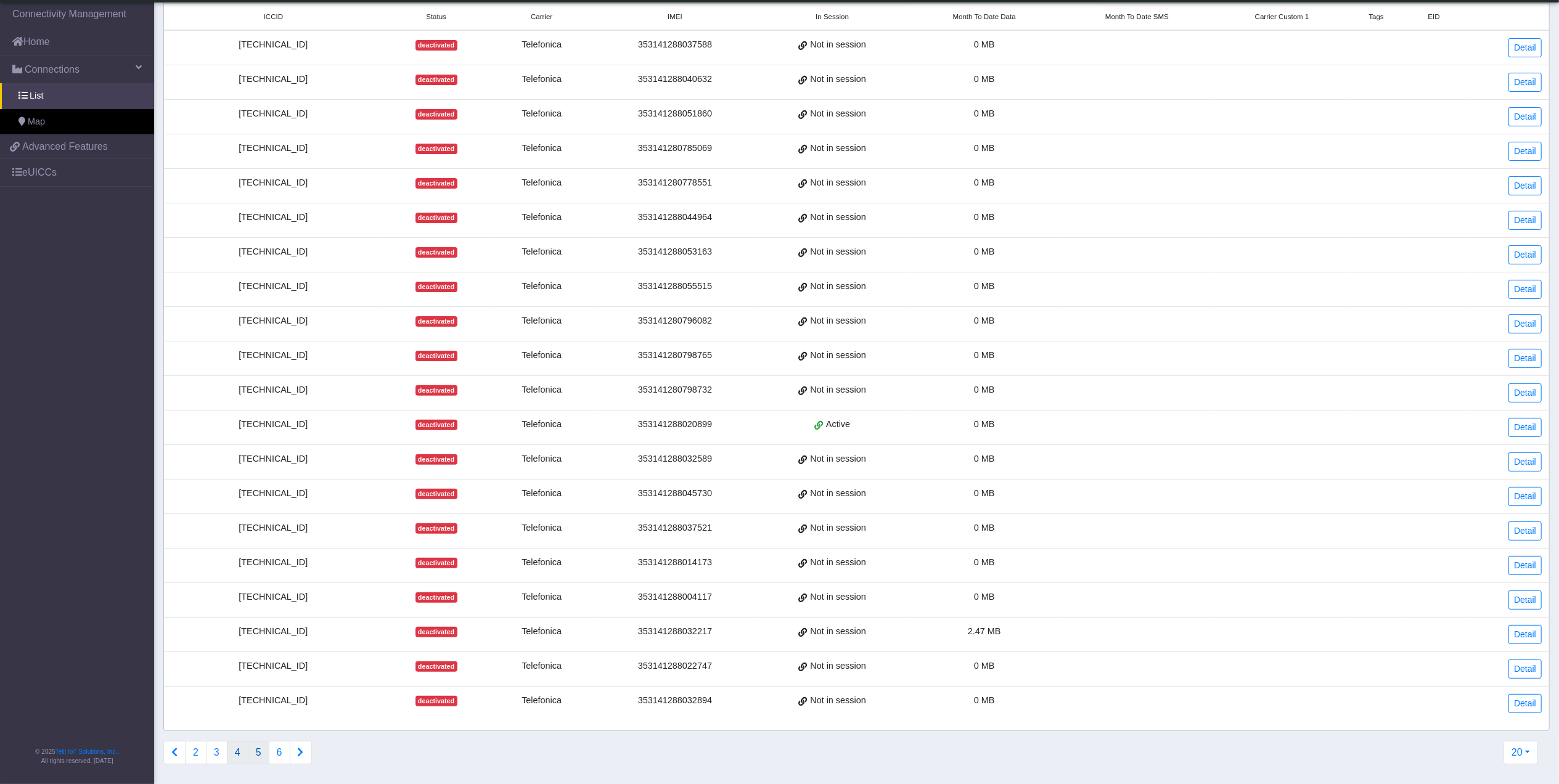
click at [259, 753] on button "5" at bounding box center [259, 752] width 22 height 24
click at [281, 746] on button "6" at bounding box center [280, 752] width 22 height 24
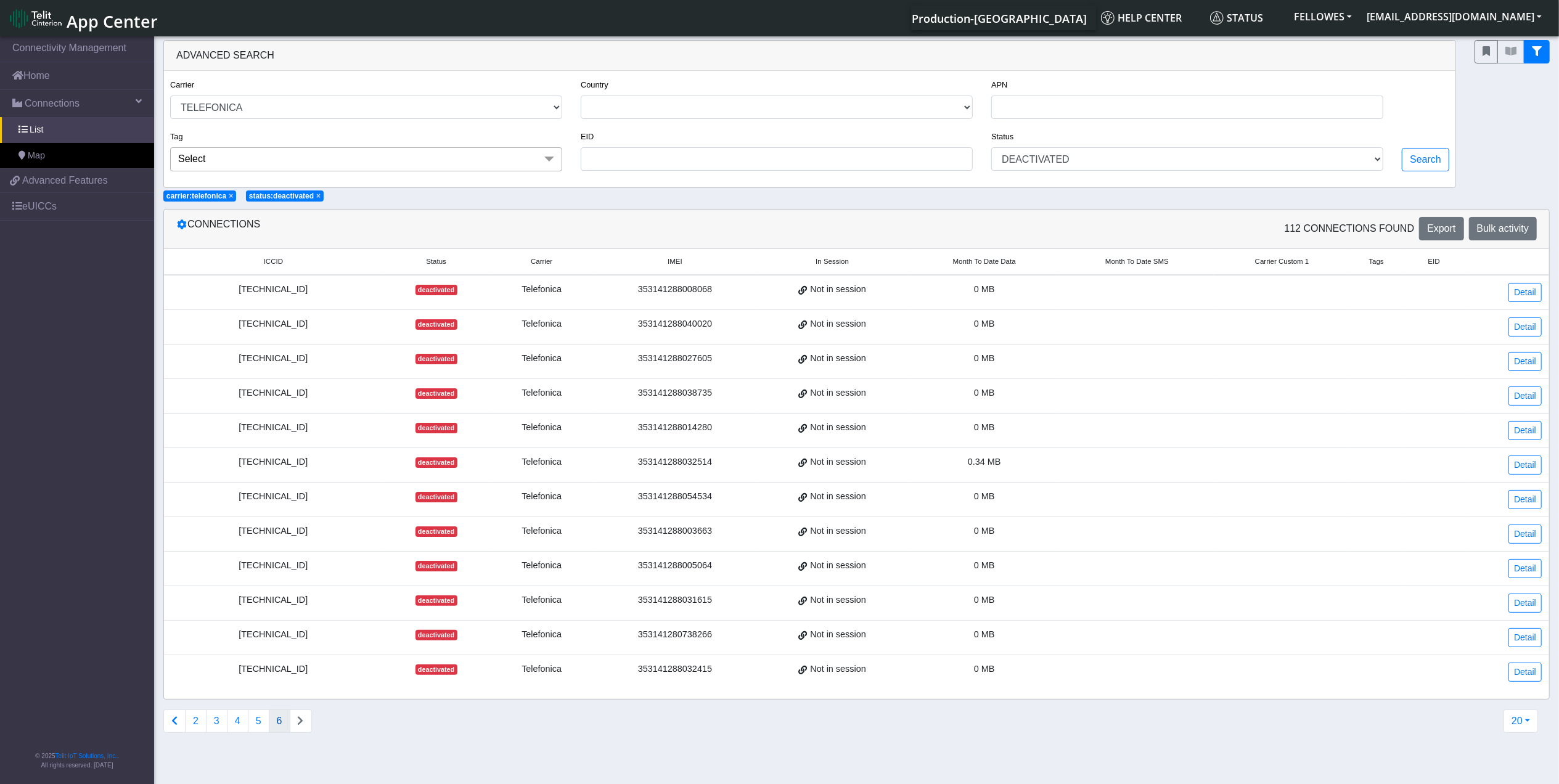
click at [171, 733] on button "Connections list navigation" at bounding box center [174, 721] width 22 height 24
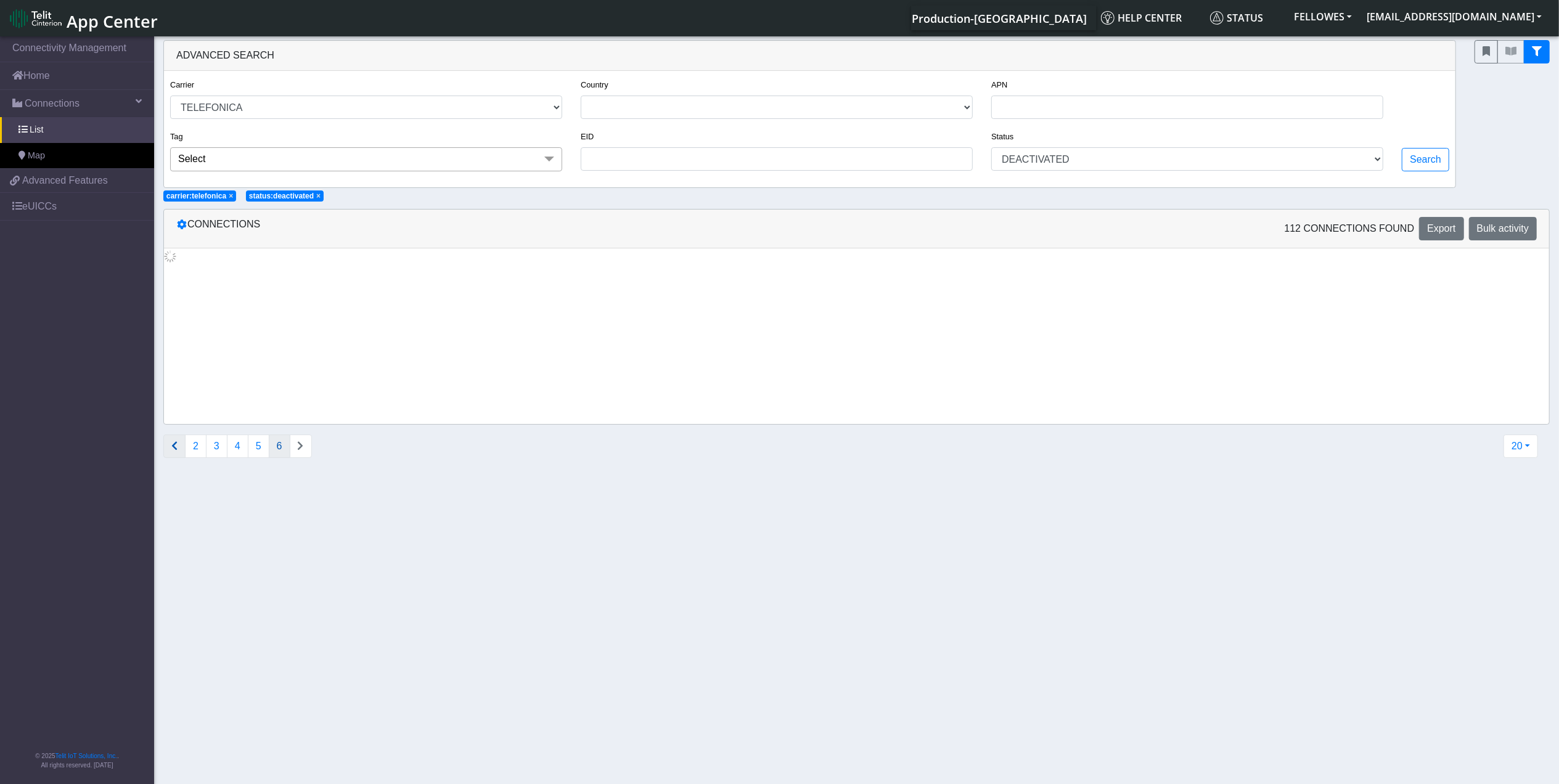
click at [171, 738] on section "Connectivity Management Home Connections List Map 8e87d29535b9fcafc94a9607a0c52…" at bounding box center [780, 411] width 1559 height 754
